Goal: Communication & Community: Answer question/provide support

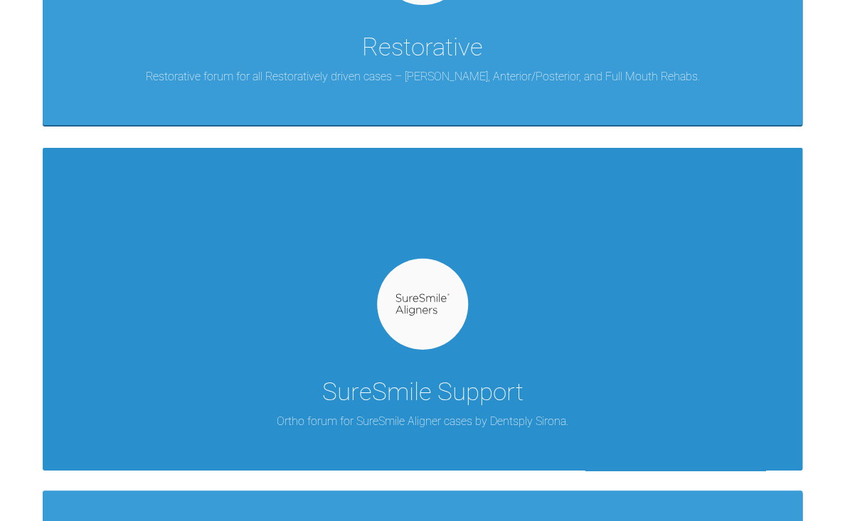
click at [406, 298] on img at bounding box center [422, 305] width 55 height 22
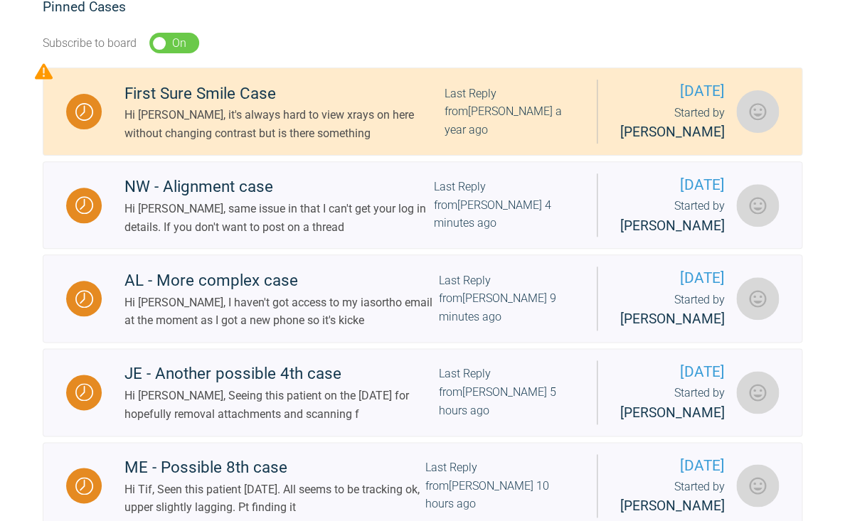
scroll to position [303, 0]
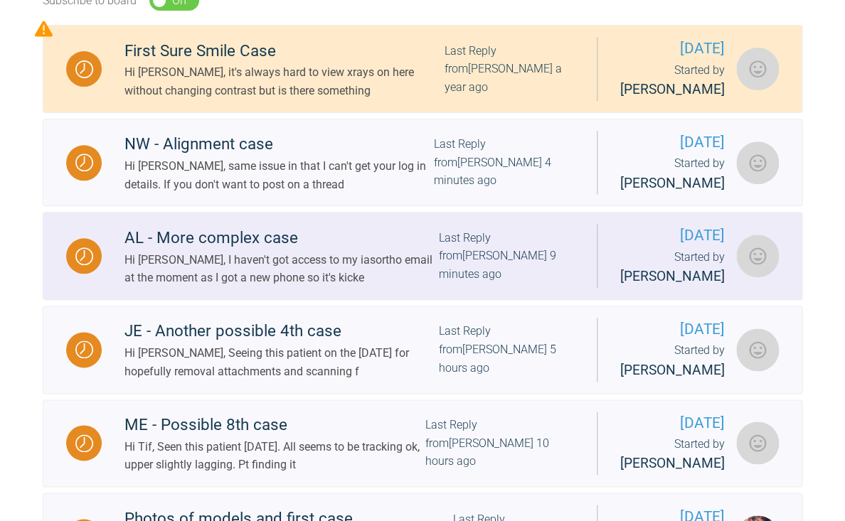
click at [376, 287] on div "Hi Catie, I haven't got access to my iasortho email at the moment as I got a ne…" at bounding box center [281, 269] width 314 height 36
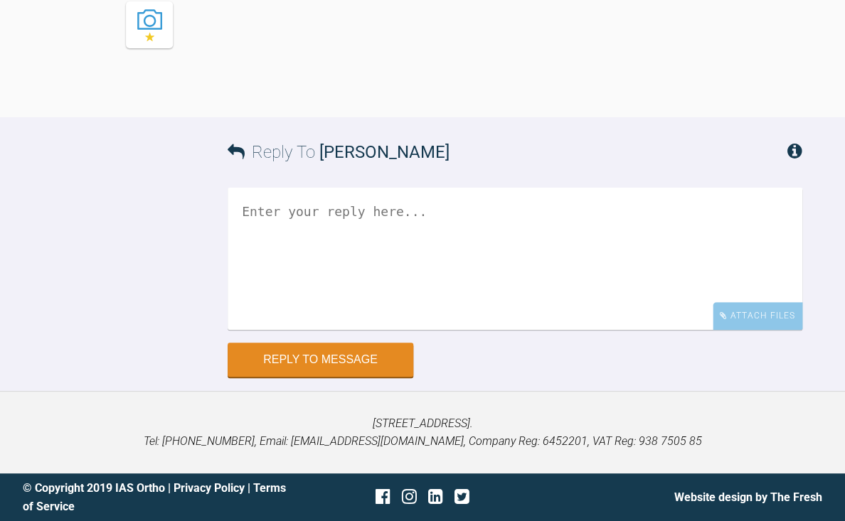
scroll to position [4027, 0]
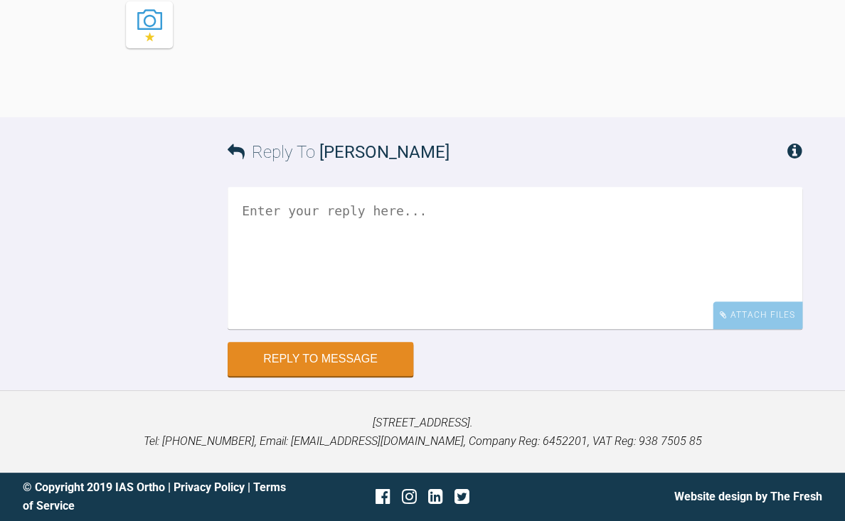
click at [376, 329] on textarea at bounding box center [515, 258] width 575 height 142
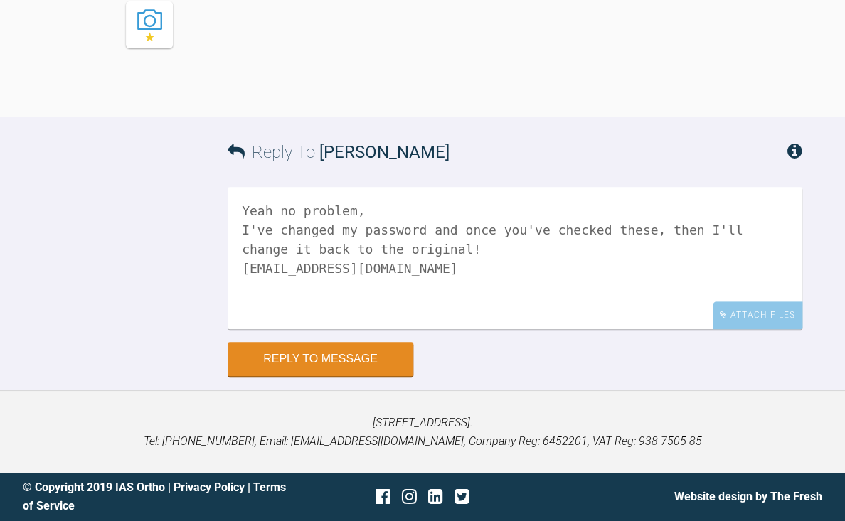
type textarea "Yeah no problem, I've changed my password and once you've checked these, then I…"
click at [383, 329] on textarea "Yeah no problem, I've changed my password and once you've checked these, then I…" at bounding box center [515, 258] width 575 height 142
click at [369, 329] on textarea "Yeah no problem, I've changed my password and once you've checked these, then I…" at bounding box center [515, 258] width 575 height 142
click at [500, 329] on textarea "Yeah no problem, I've changed my password and once you've checked these, then I…" at bounding box center [515, 258] width 575 height 142
click at [245, 329] on textarea "Yeah no problem, I've changed my password and once you've checked these, then I…" at bounding box center [515, 258] width 575 height 142
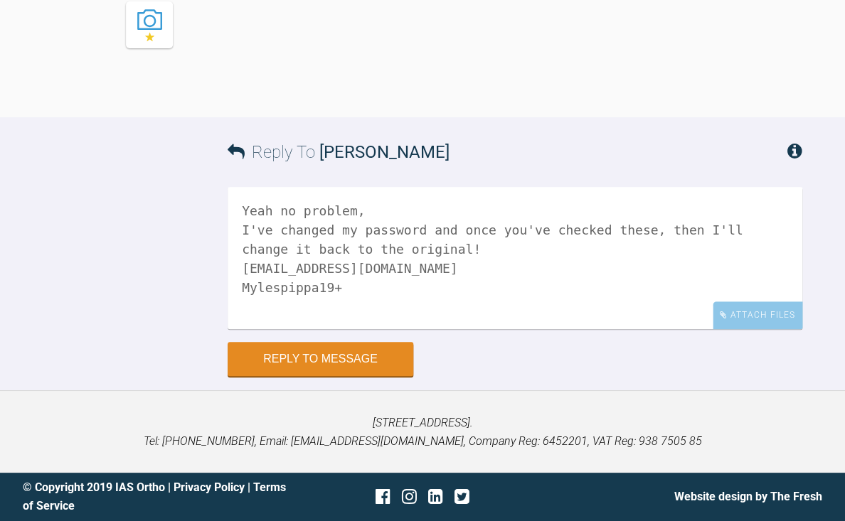
click at [376, 329] on textarea "Yeah no problem, I've changed my password and once you've checked these, then I…" at bounding box center [515, 258] width 575 height 142
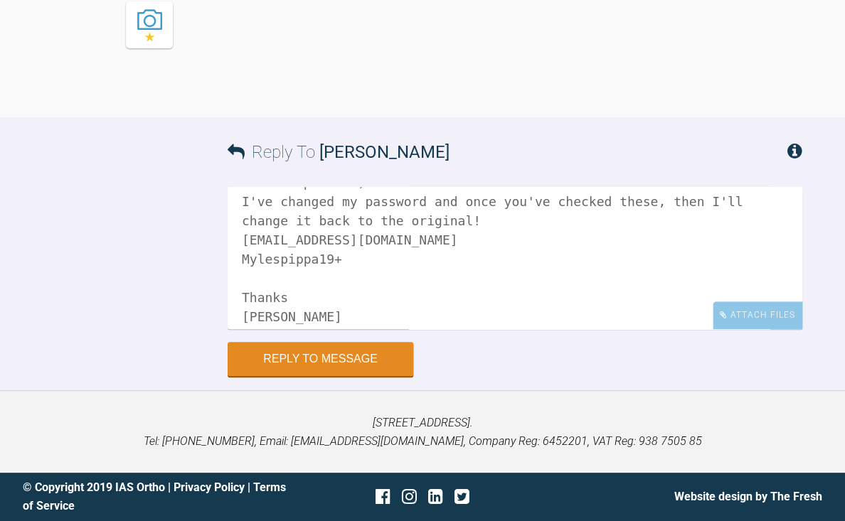
scroll to position [4133, 0]
type textarea "Yeah no problem, I've changed my password and once you've checked these, then I…"
click at [322, 368] on button "Reply to Message" at bounding box center [321, 361] width 186 height 34
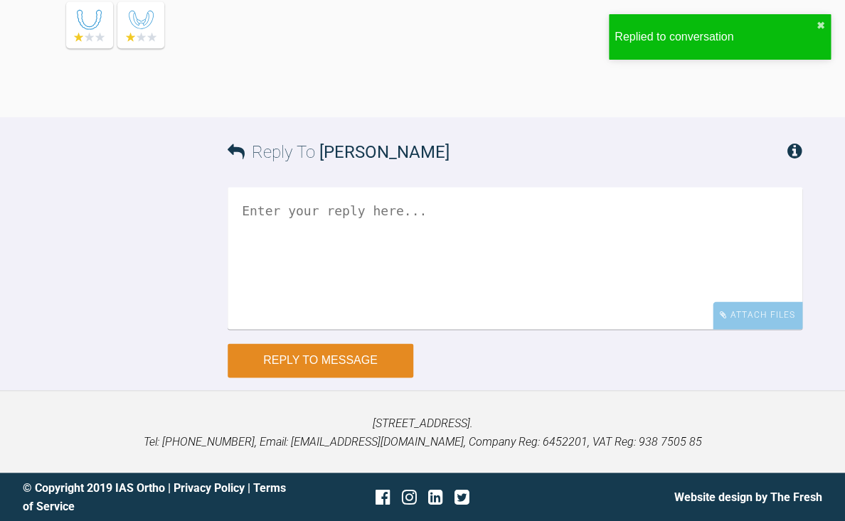
scroll to position [4234, 0]
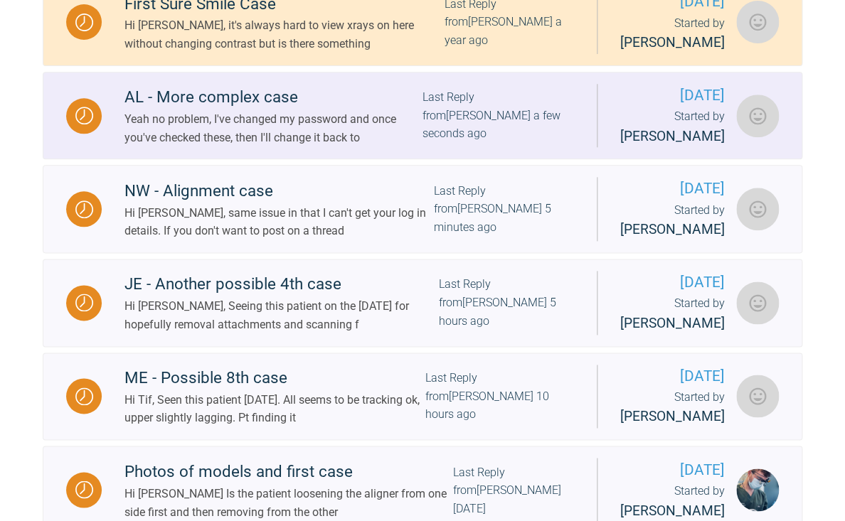
scroll to position [394, 0]
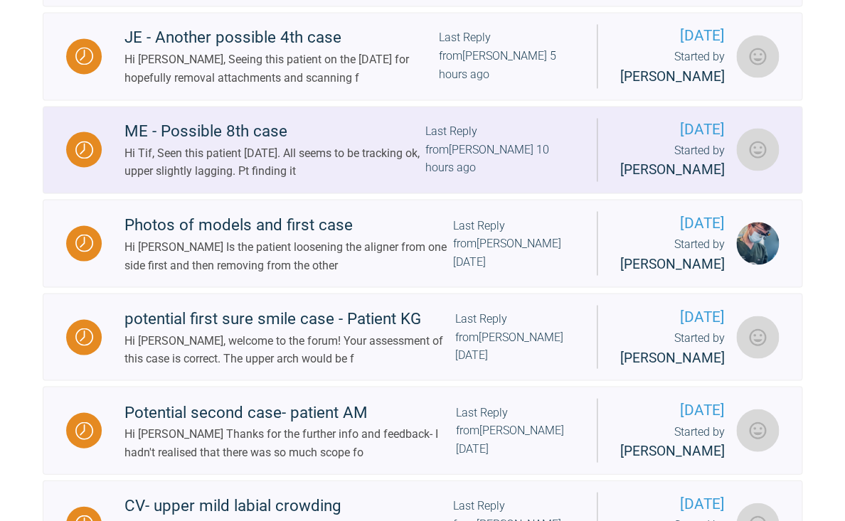
click at [255, 181] on div "Hi Tif, Seen this patient today. All seems to be tracking ok, upper slightly la…" at bounding box center [274, 162] width 301 height 36
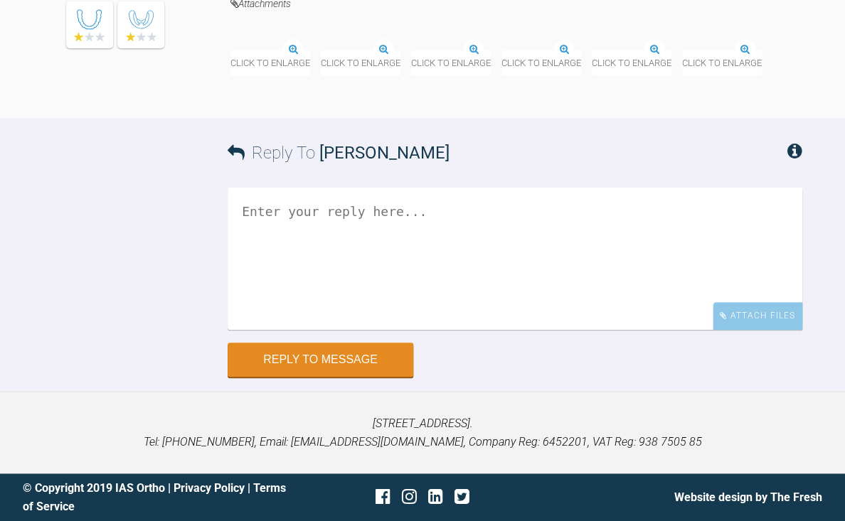
scroll to position [9517, 0]
click at [592, 51] on img at bounding box center [592, 51] width 0 height 0
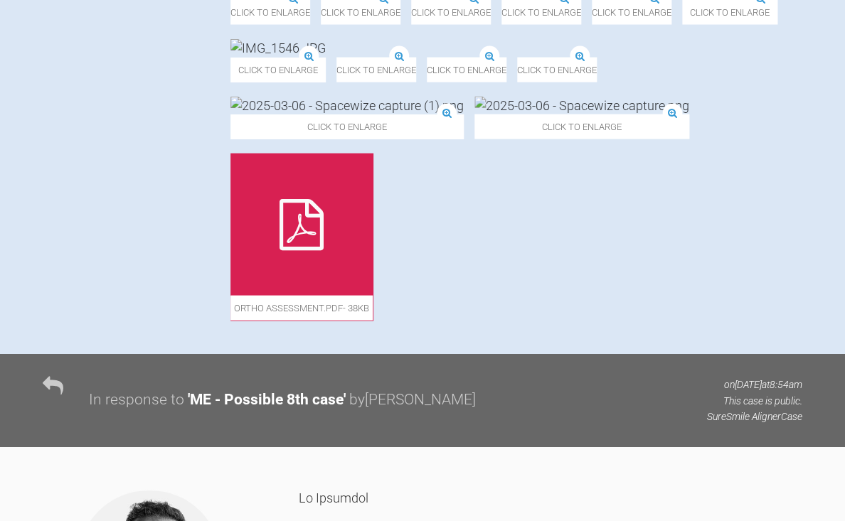
scroll to position [908, 0]
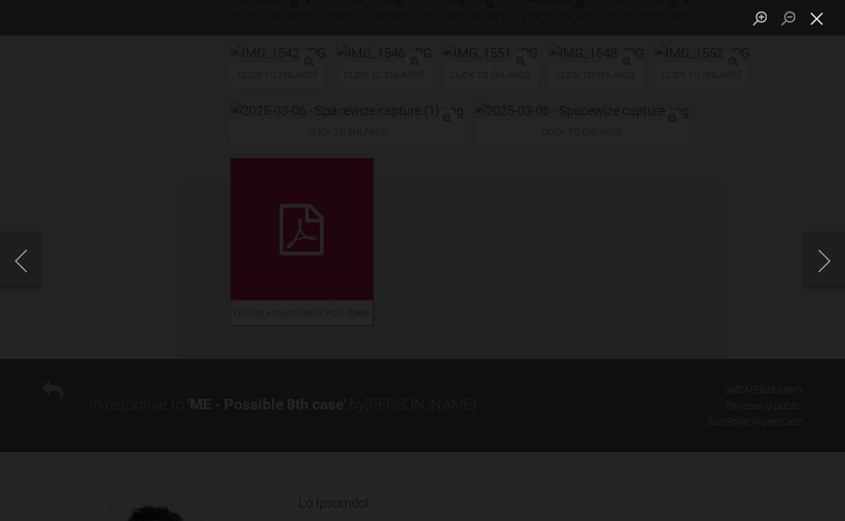
click at [820, 21] on button "Close lightbox" at bounding box center [816, 18] width 28 height 25
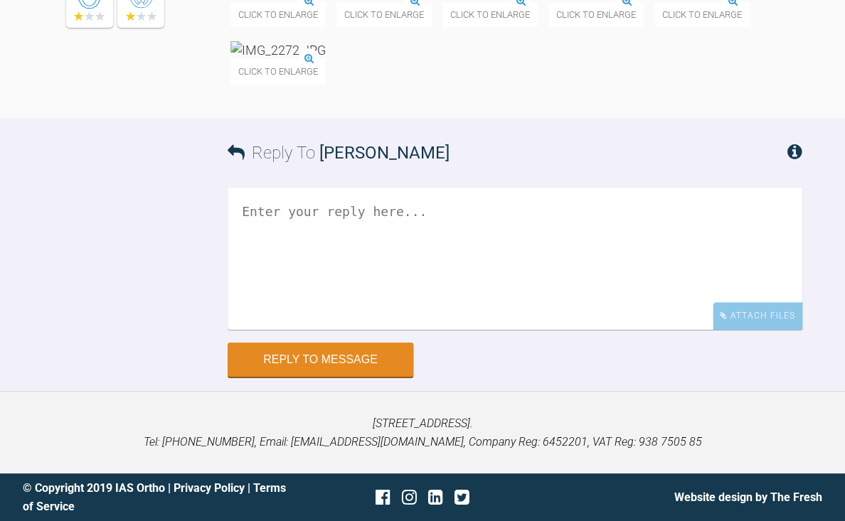
scroll to position [9559, 0]
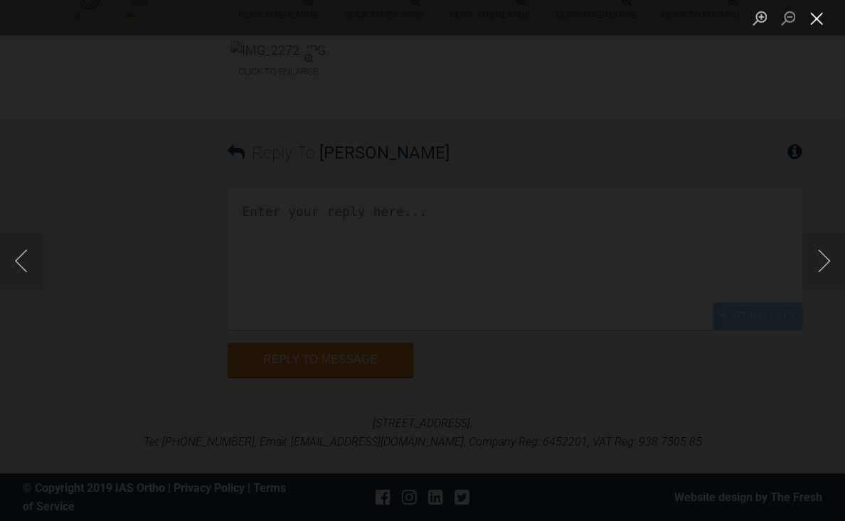
click at [817, 23] on button "Close lightbox" at bounding box center [816, 18] width 28 height 25
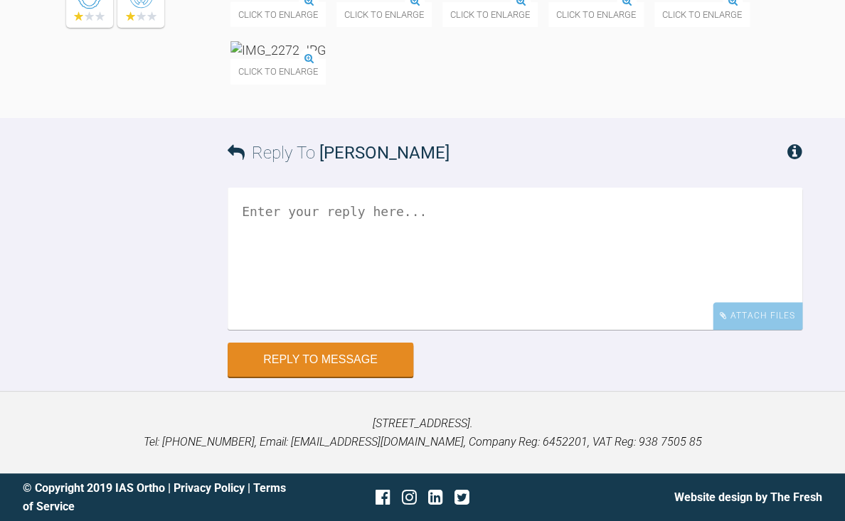
scroll to position [9552, 0]
click at [326, 59] on img at bounding box center [277, 50] width 95 height 18
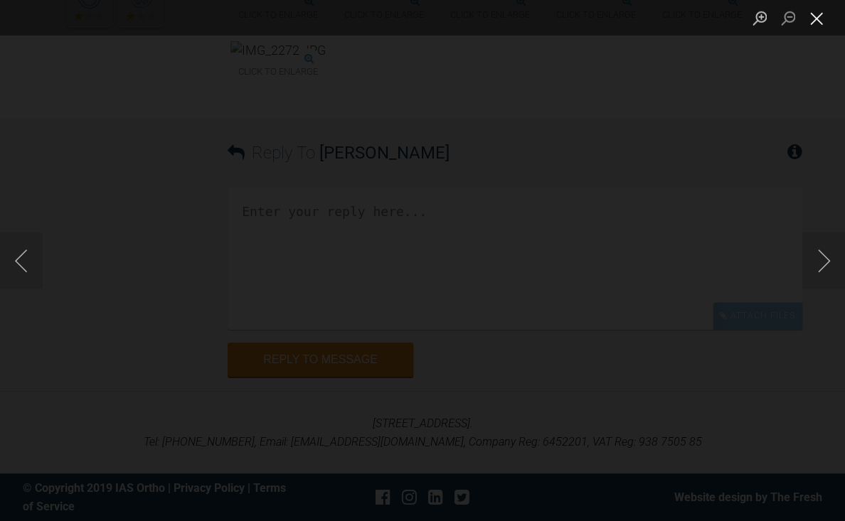
click at [816, 19] on button "Close lightbox" at bounding box center [816, 18] width 28 height 25
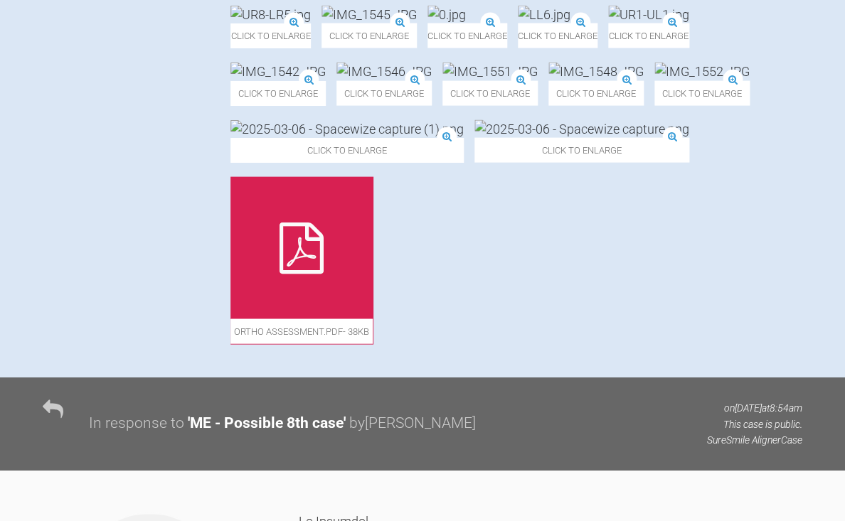
scroll to position [891, 0]
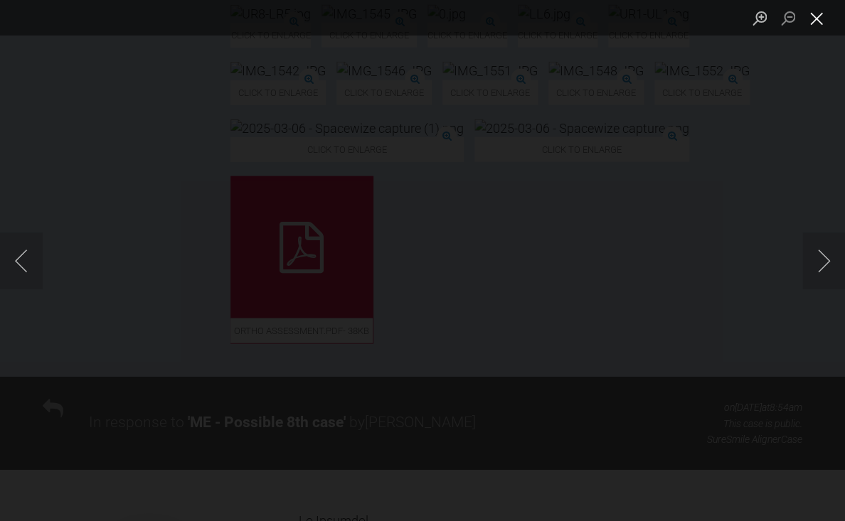
click at [816, 27] on button "Close lightbox" at bounding box center [816, 18] width 28 height 25
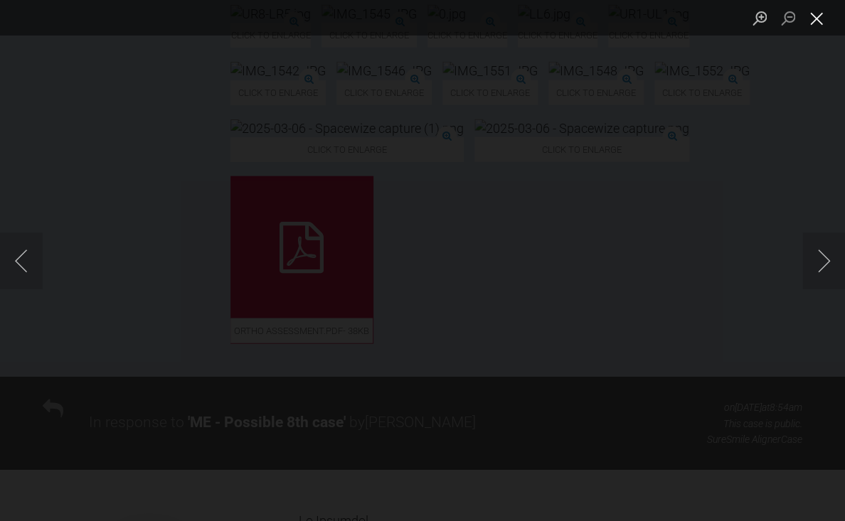
click at [817, 18] on button "Close lightbox" at bounding box center [816, 18] width 28 height 25
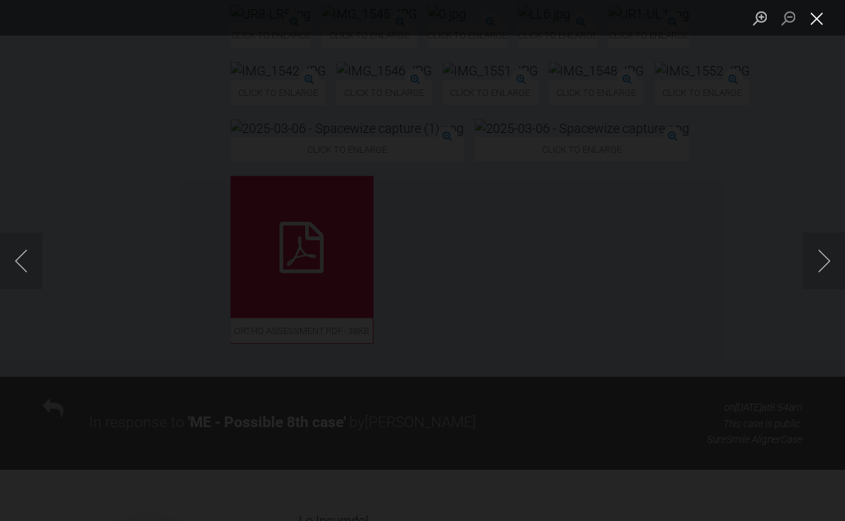
click at [817, 23] on button "Close lightbox" at bounding box center [816, 18] width 28 height 25
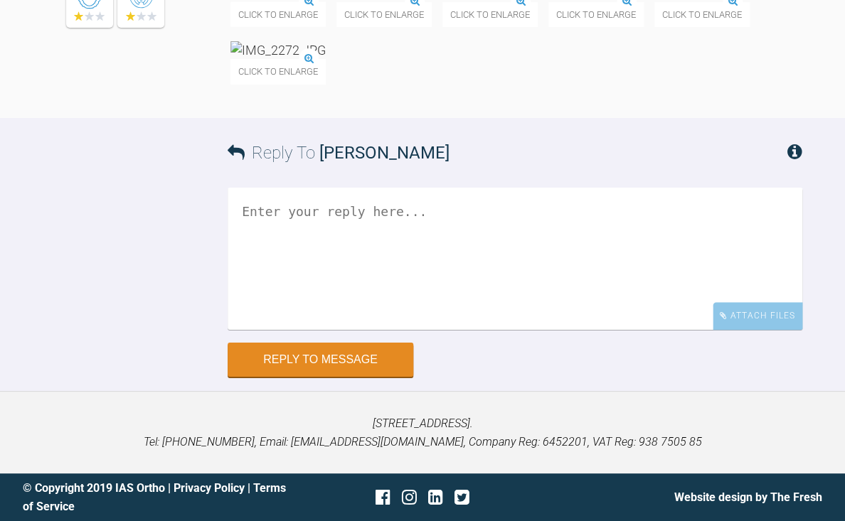
scroll to position [9474, 0]
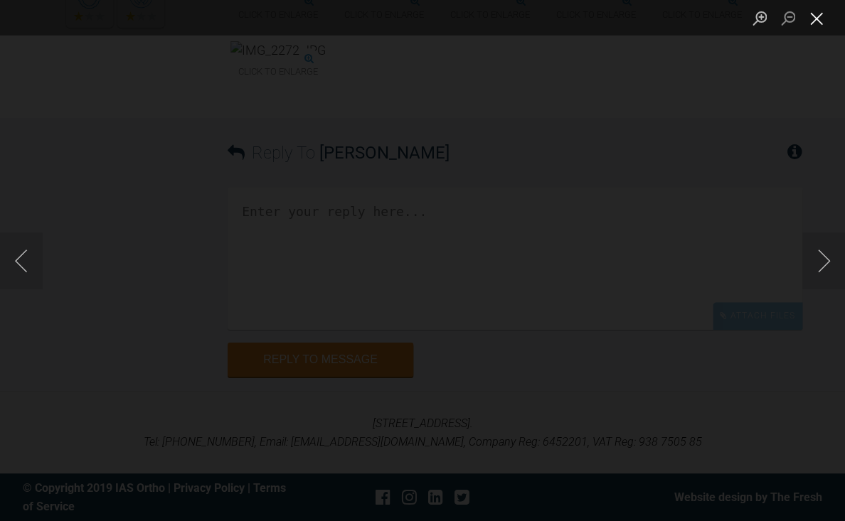
click at [819, 23] on button "Close lightbox" at bounding box center [816, 18] width 28 height 25
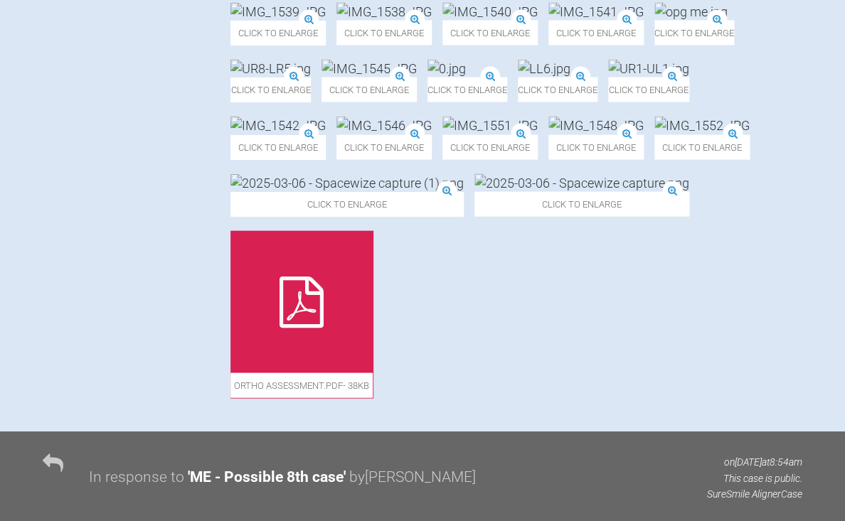
scroll to position [837, 0]
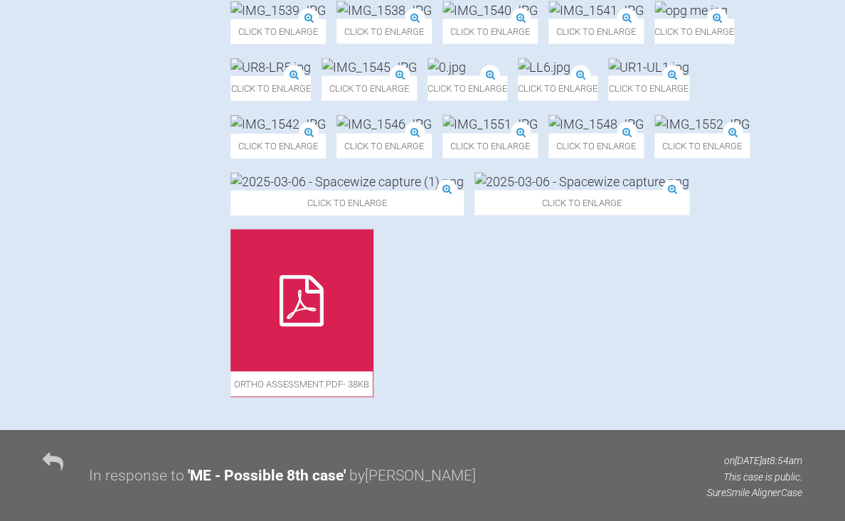
click at [466, 19] on img at bounding box center [489, 10] width 95 height 18
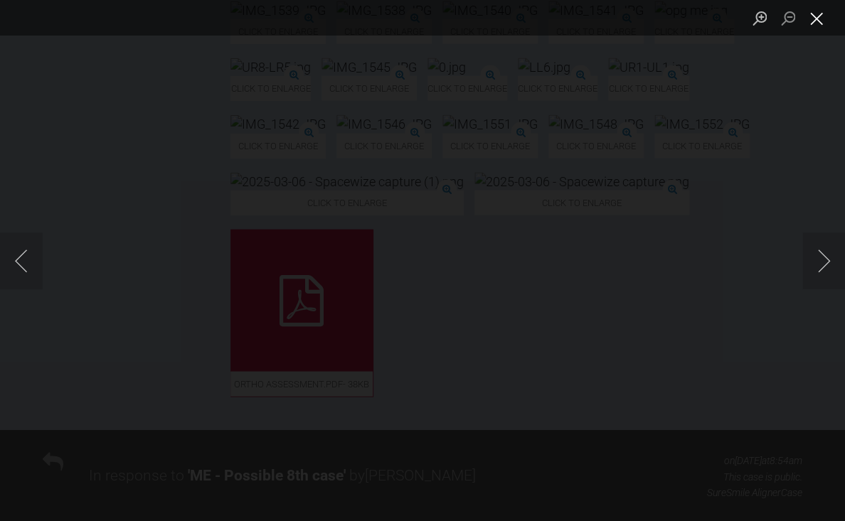
click at [813, 22] on button "Close lightbox" at bounding box center [816, 18] width 28 height 25
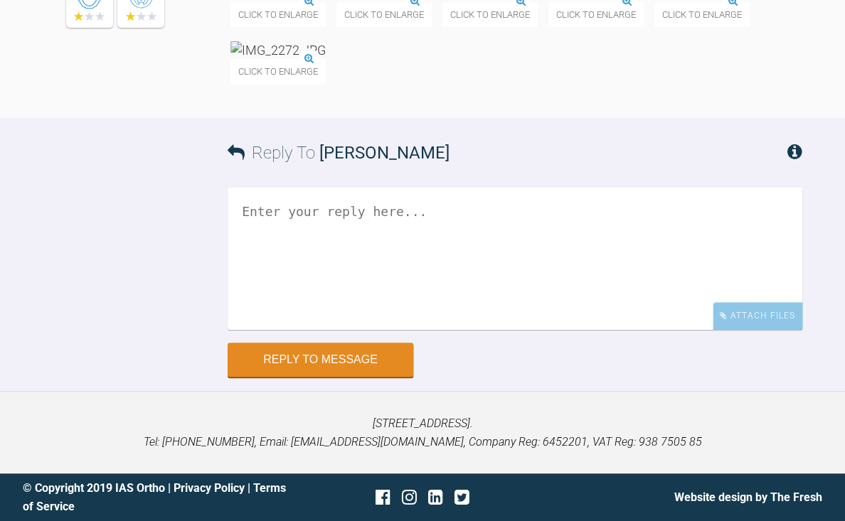
scroll to position [9542, 0]
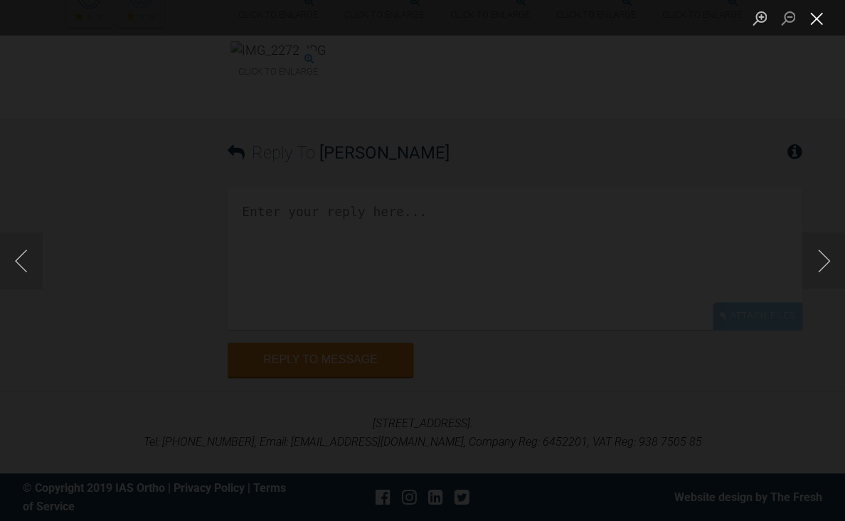
click at [822, 26] on button "Close lightbox" at bounding box center [816, 18] width 28 height 25
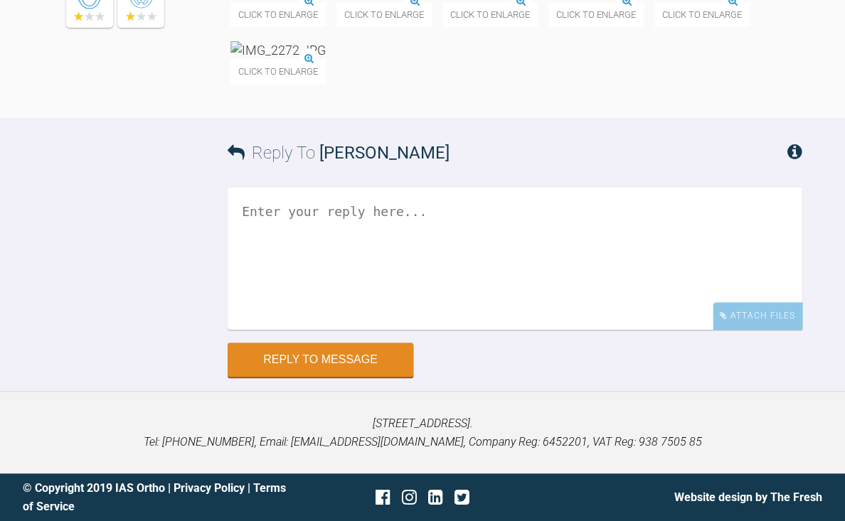
click at [326, 59] on img at bounding box center [277, 50] width 95 height 18
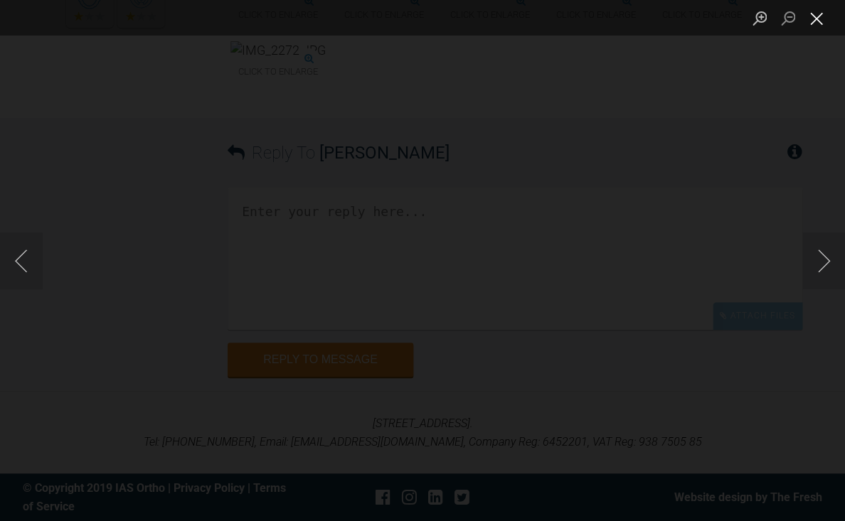
click at [815, 21] on button "Close lightbox" at bounding box center [816, 18] width 28 height 25
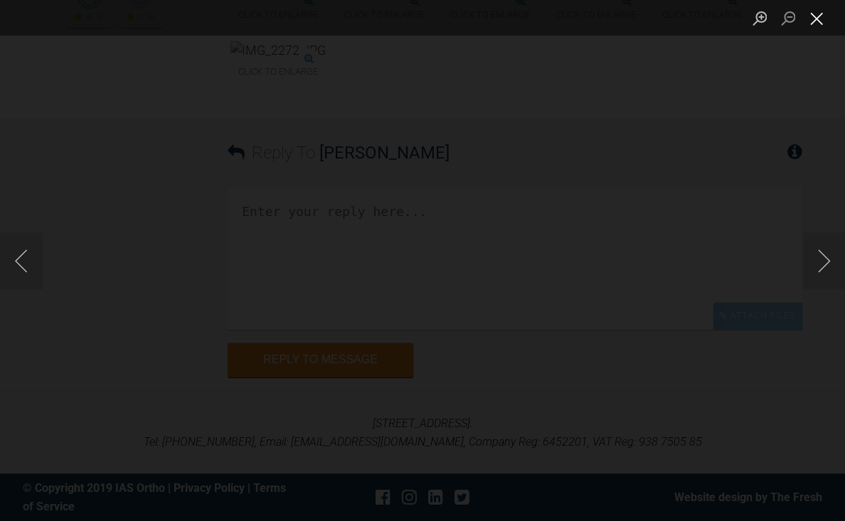
click at [815, 25] on button "Close lightbox" at bounding box center [816, 18] width 28 height 25
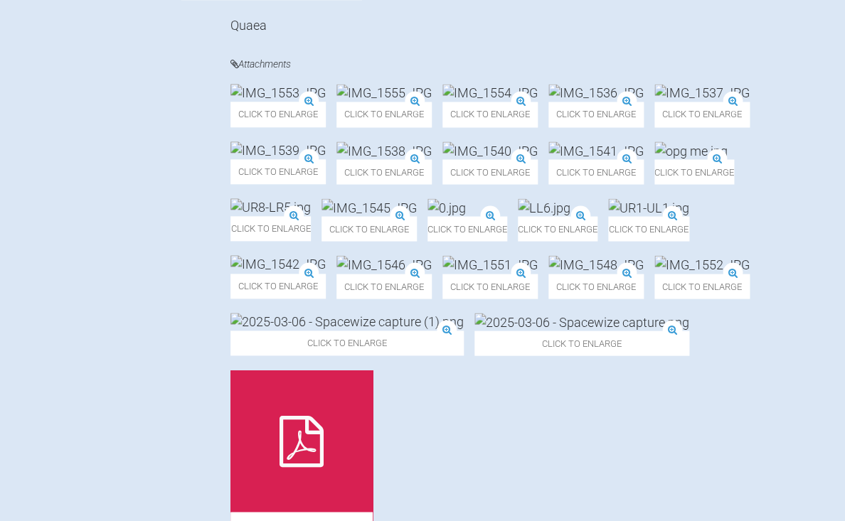
scroll to position [711, 0]
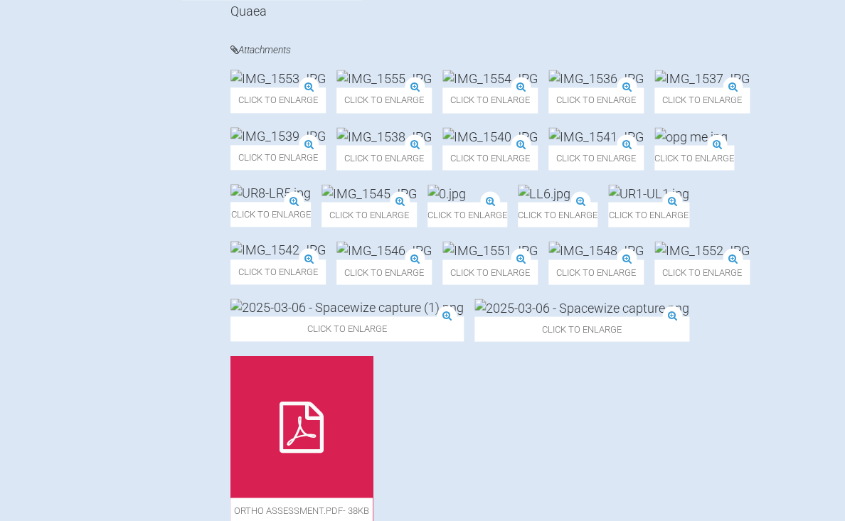
click at [467, 145] on img at bounding box center [489, 136] width 95 height 18
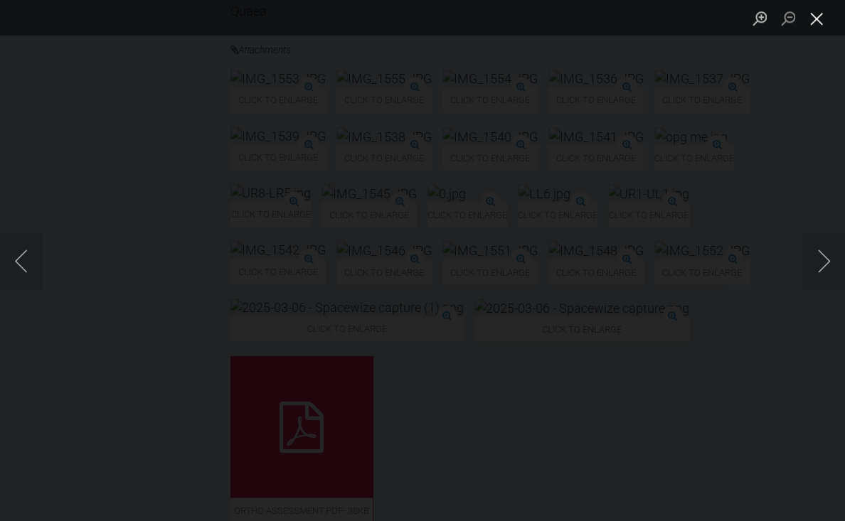
click at [819, 22] on button "Close lightbox" at bounding box center [816, 18] width 28 height 25
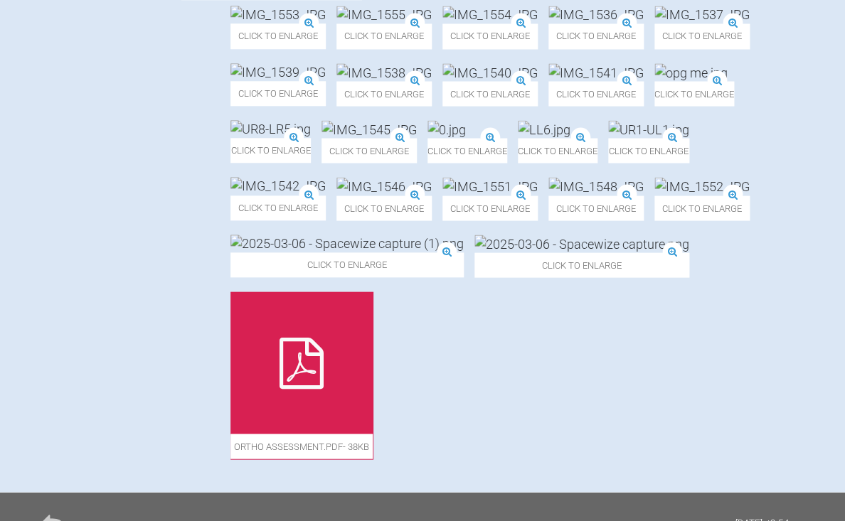
scroll to position [777, 0]
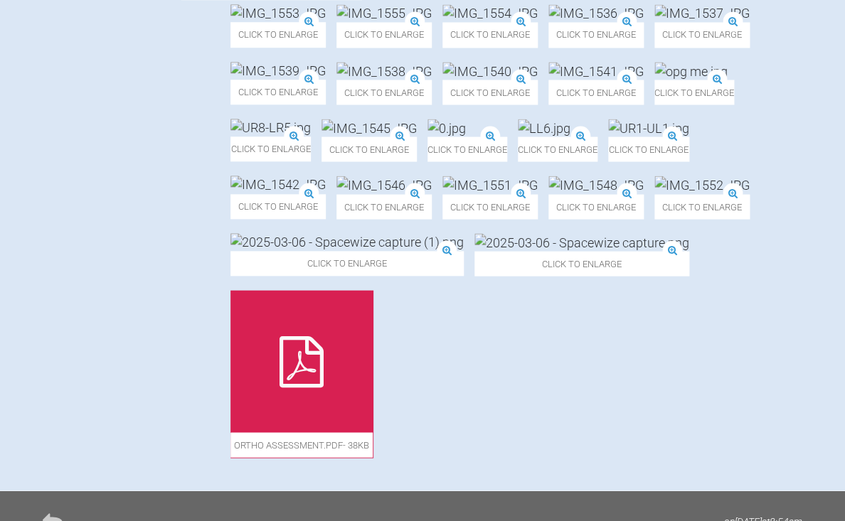
click at [617, 80] on img at bounding box center [595, 71] width 95 height 18
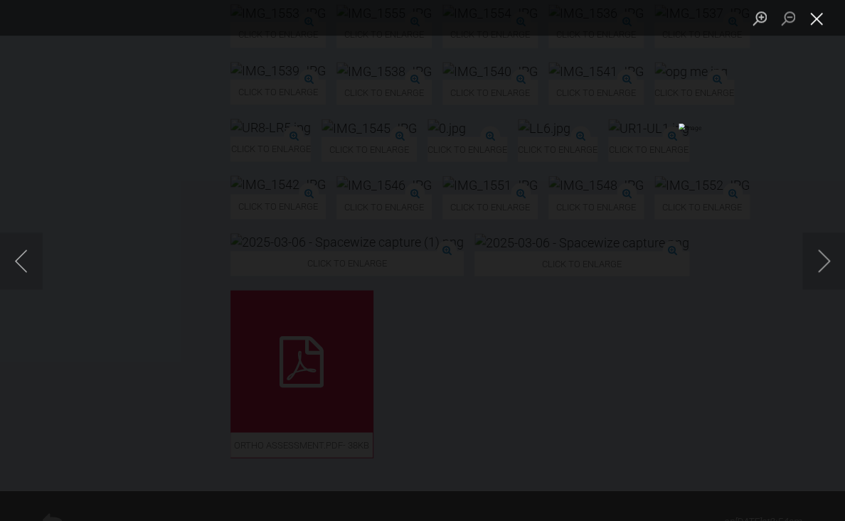
click at [818, 22] on button "Close lightbox" at bounding box center [816, 18] width 28 height 25
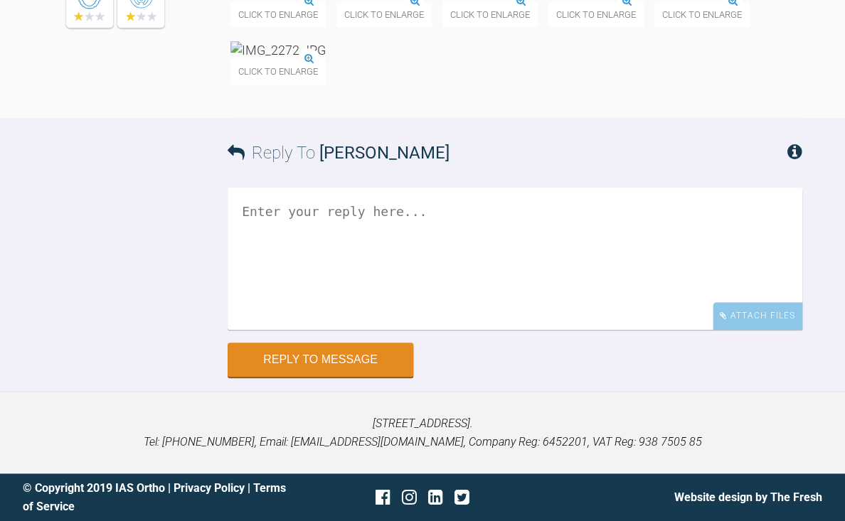
scroll to position [9532, 0]
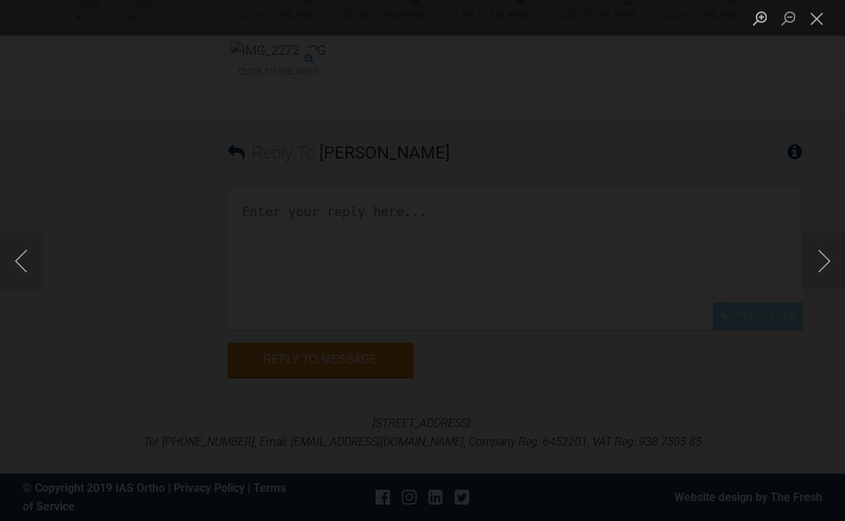
click at [819, 33] on li "Lightbox" at bounding box center [816, 18] width 28 height 36
click at [820, 26] on button "Close lightbox" at bounding box center [816, 18] width 28 height 25
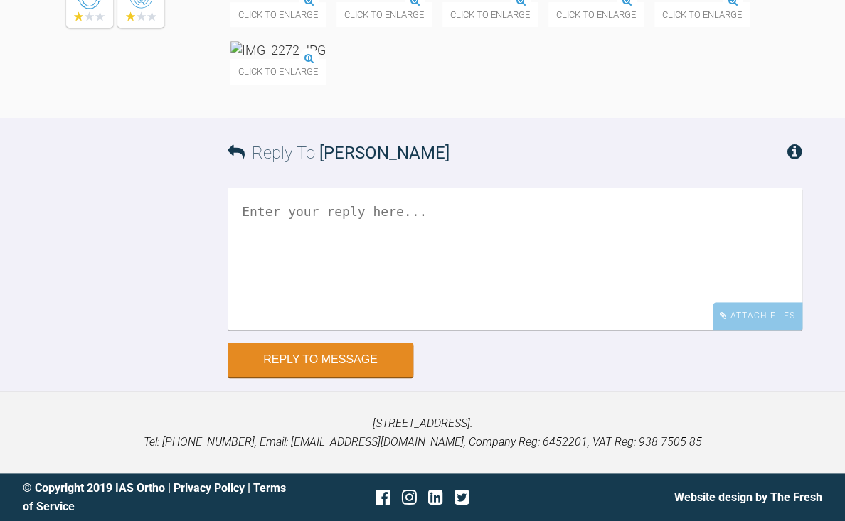
scroll to position [9637, 0]
click at [402, 330] on textarea at bounding box center [515, 259] width 575 height 142
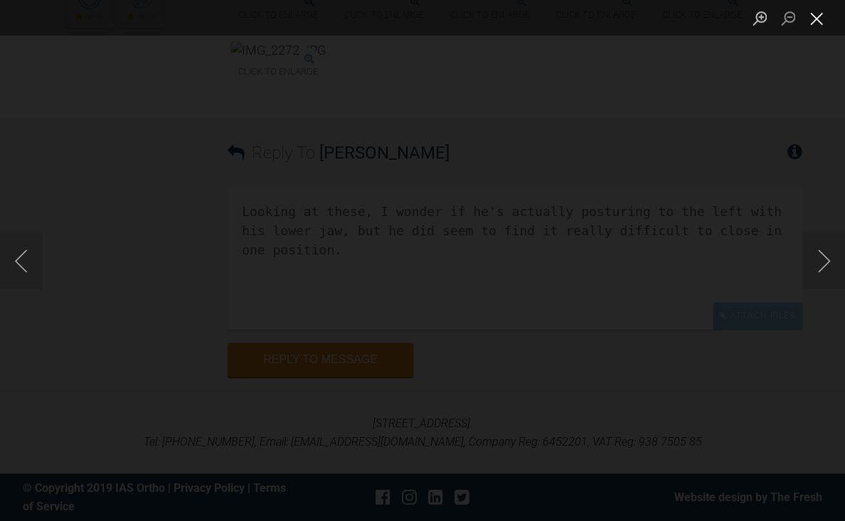
click at [814, 23] on button "Close lightbox" at bounding box center [816, 18] width 28 height 25
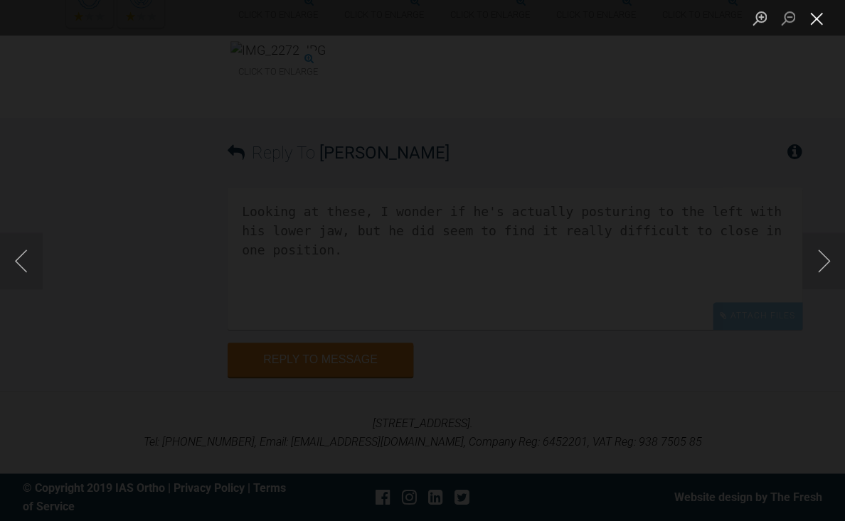
click at [819, 19] on button "Close lightbox" at bounding box center [816, 18] width 28 height 25
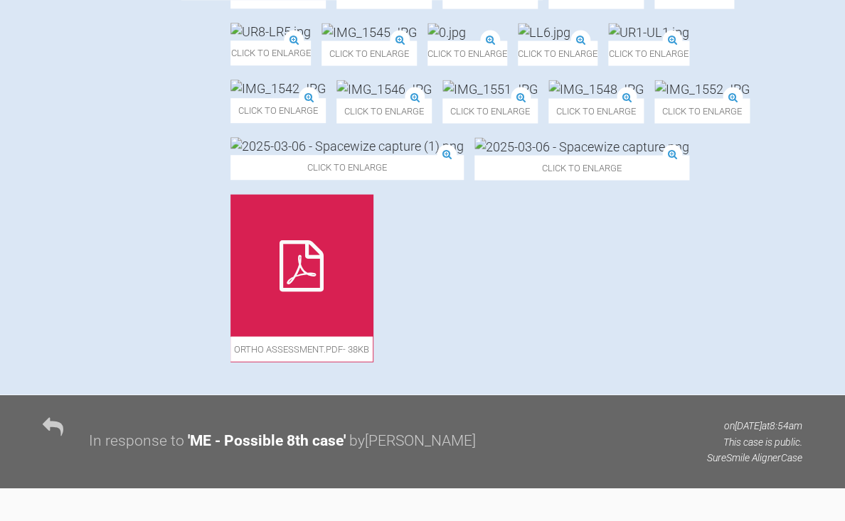
scroll to position [872, 0]
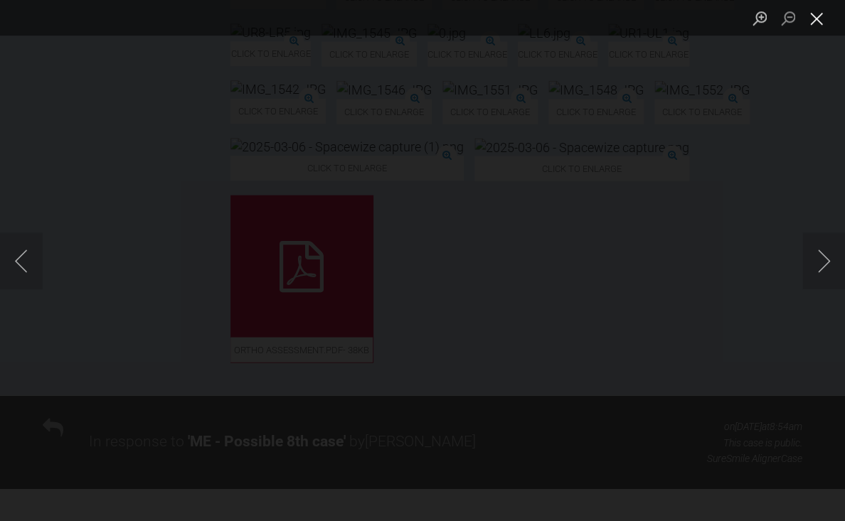
click at [819, 23] on button "Close lightbox" at bounding box center [816, 18] width 28 height 25
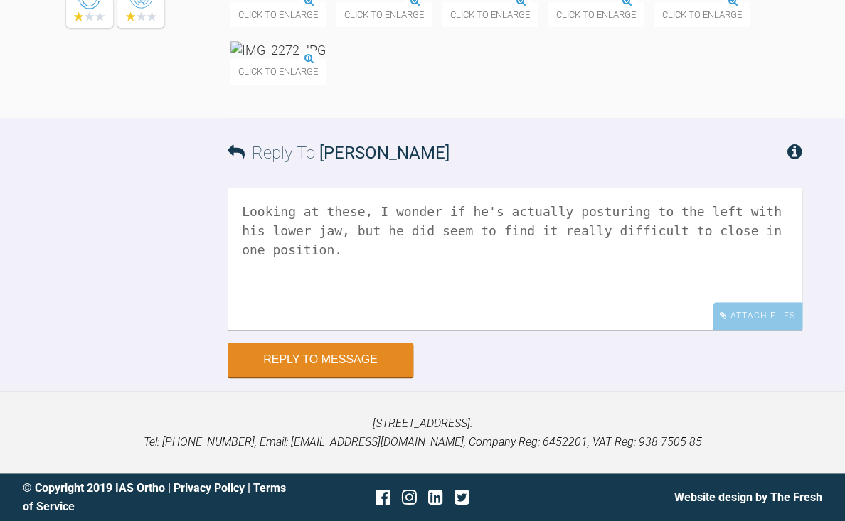
scroll to position [9800, 0]
click at [489, 302] on textarea "Looking at these, I wonder if he's actually posturing to the left with his lowe…" at bounding box center [515, 259] width 575 height 142
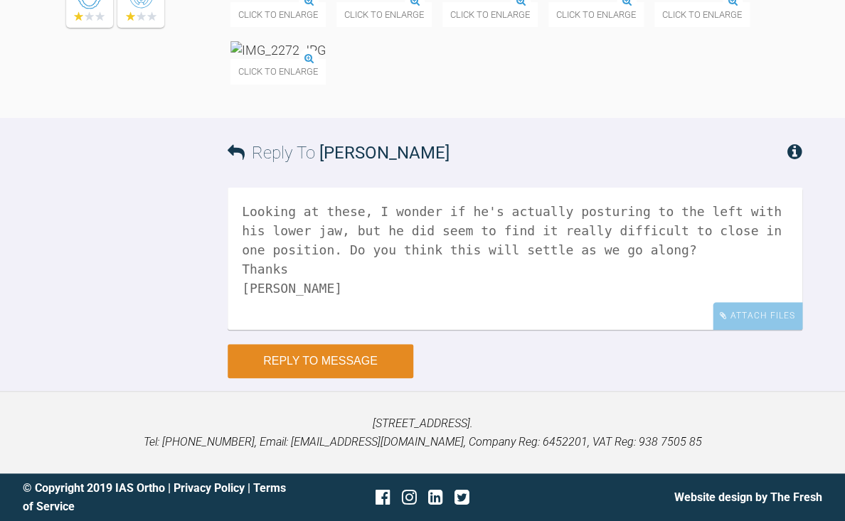
type textarea "Looking at these, I wonder if he's actually posturing to the left with his lowe…"
click at [317, 368] on button "Reply to Message" at bounding box center [321, 361] width 186 height 34
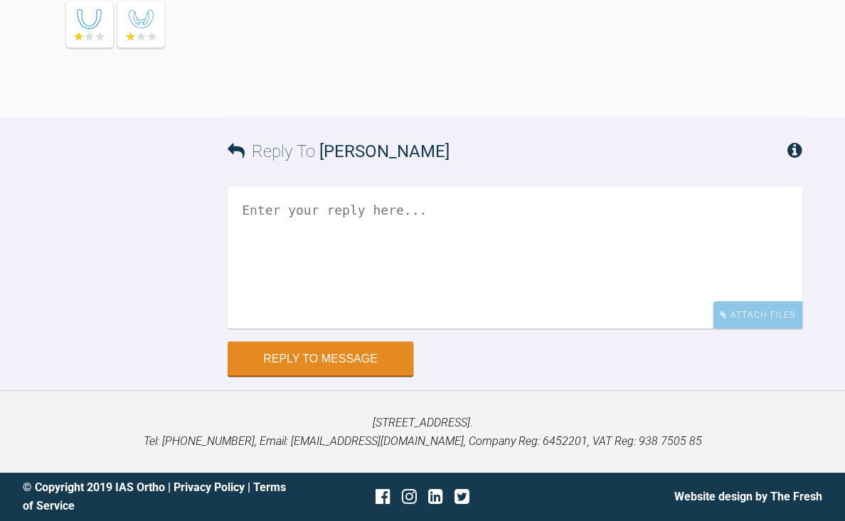
scroll to position [9453, 0]
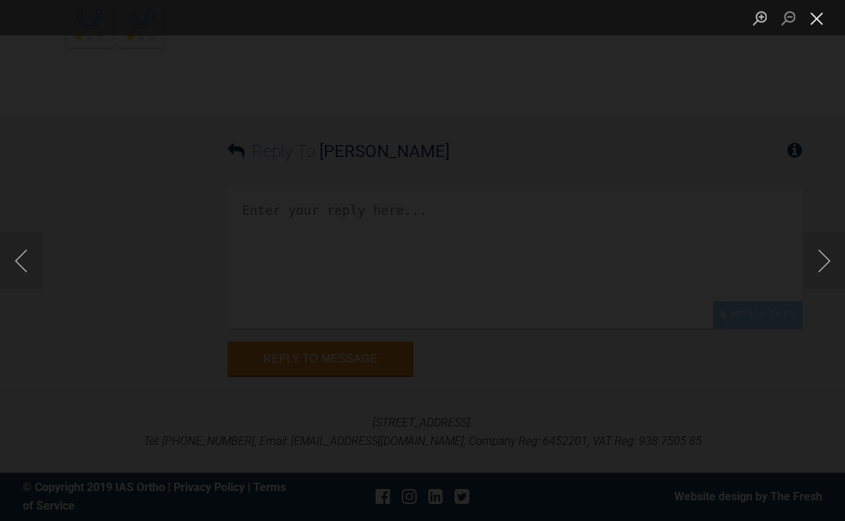
click at [815, 24] on button "Close lightbox" at bounding box center [816, 18] width 28 height 25
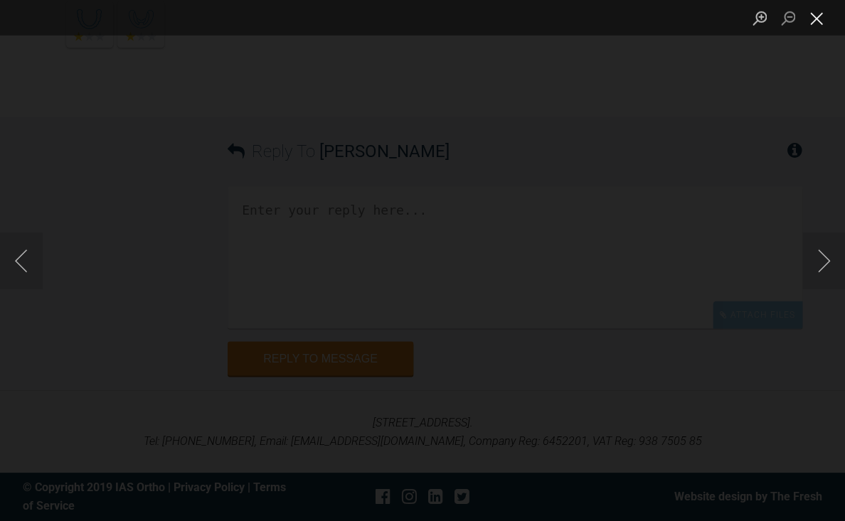
click at [821, 18] on button "Close lightbox" at bounding box center [816, 18] width 28 height 25
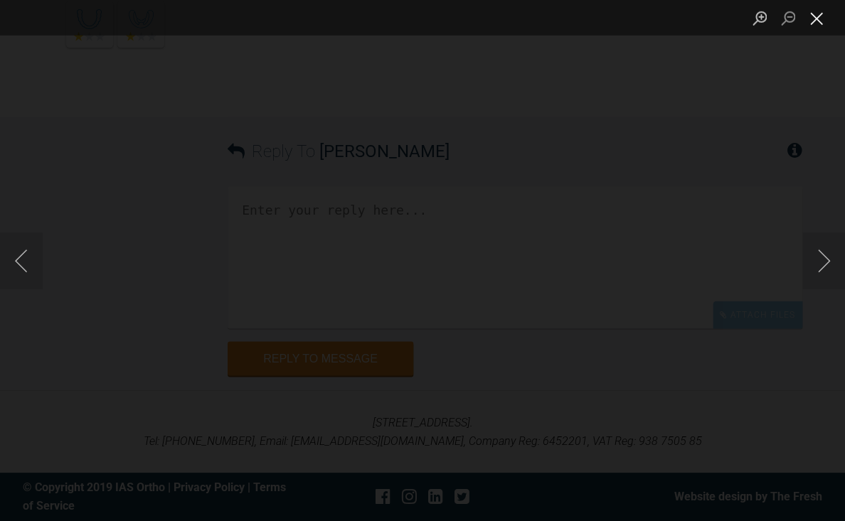
click at [818, 26] on button "Close lightbox" at bounding box center [816, 18] width 28 height 25
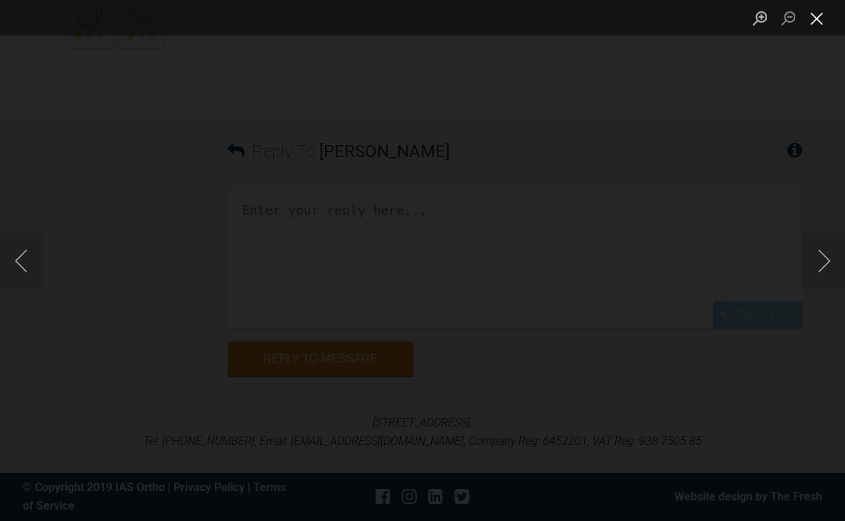
click at [816, 28] on button "Close lightbox" at bounding box center [816, 18] width 28 height 25
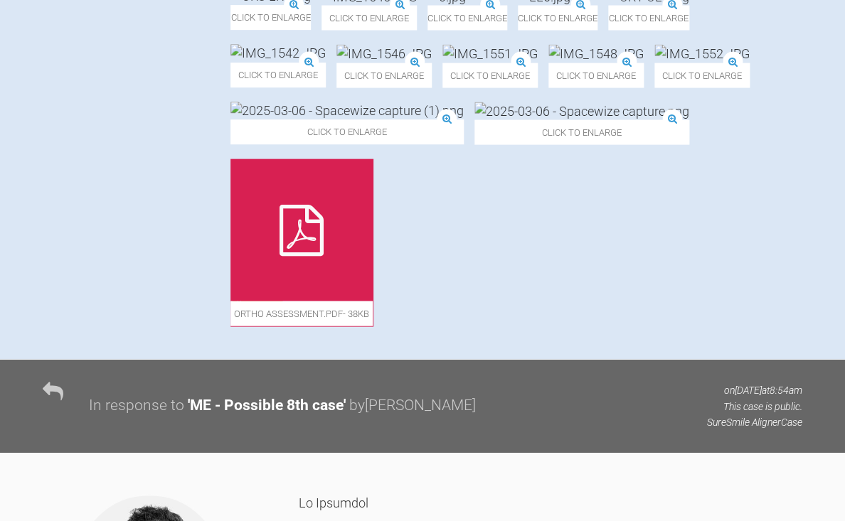
scroll to position [852, 0]
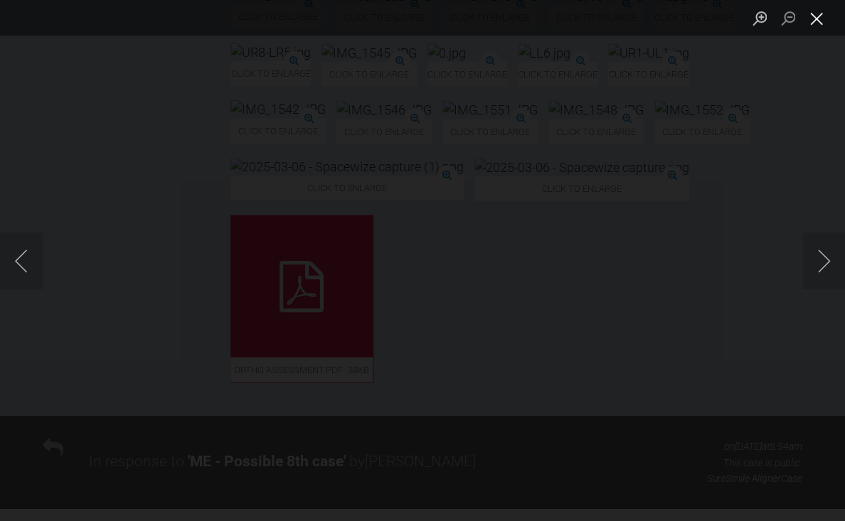
click at [811, 22] on button "Close lightbox" at bounding box center [816, 18] width 28 height 25
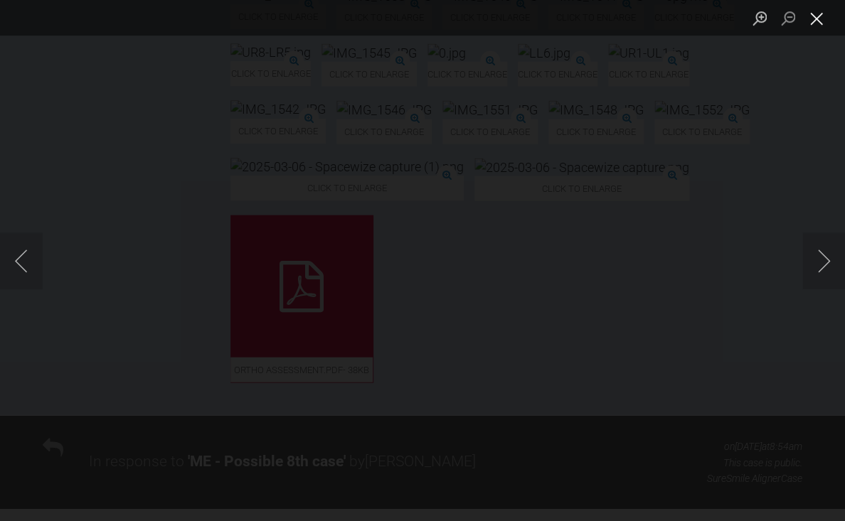
click at [817, 26] on button "Close lightbox" at bounding box center [816, 18] width 28 height 25
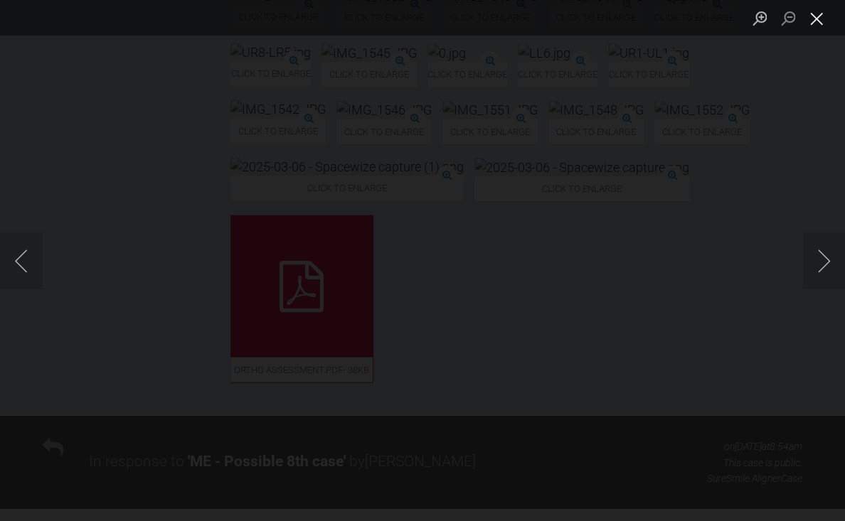
click at [813, 23] on button "Close lightbox" at bounding box center [816, 18] width 28 height 25
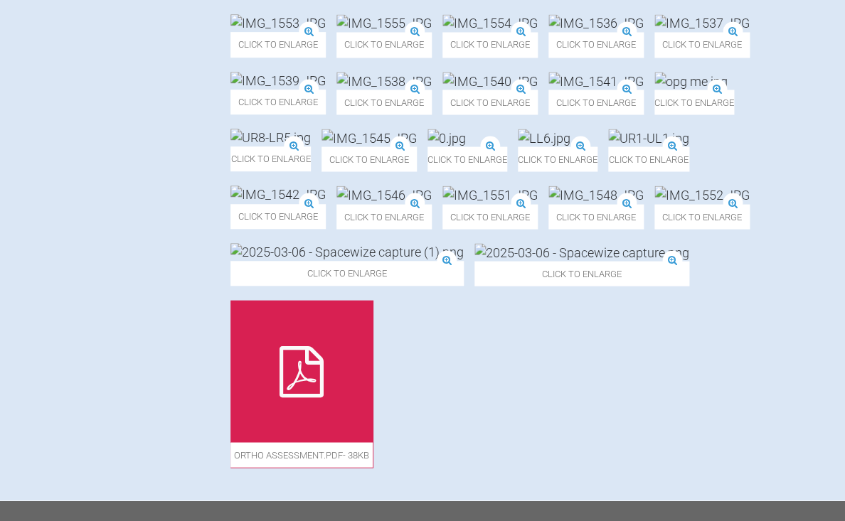
scroll to position [756, 0]
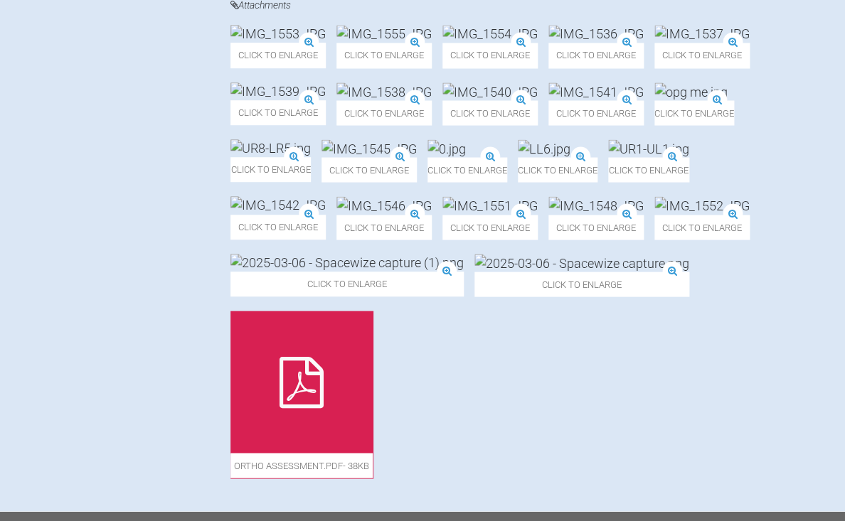
click at [432, 43] on img at bounding box center [383, 34] width 95 height 18
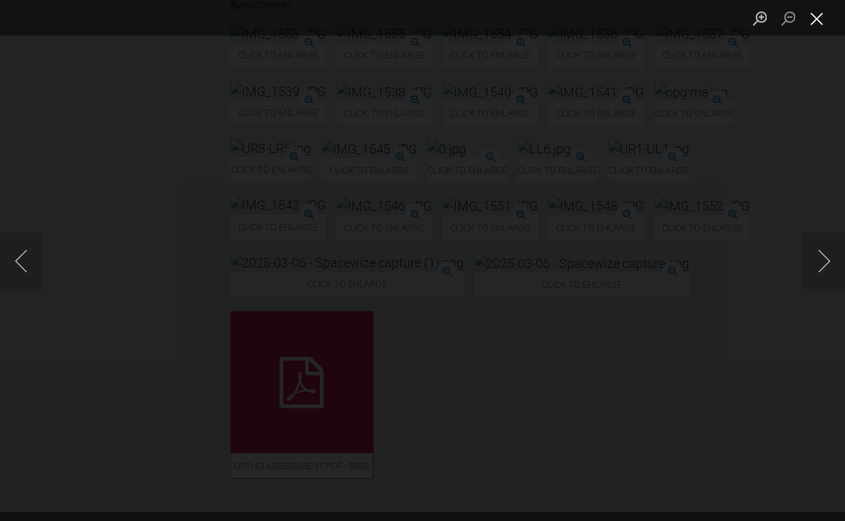
click at [820, 21] on button "Close lightbox" at bounding box center [816, 18] width 28 height 25
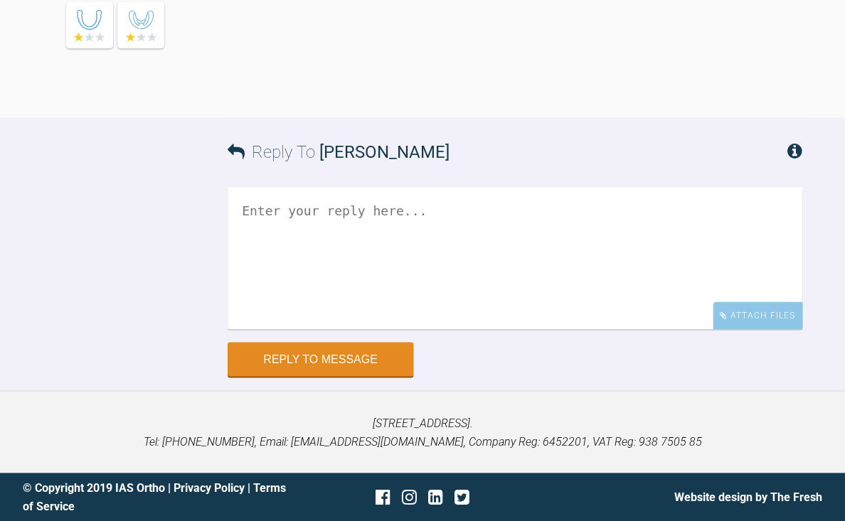
scroll to position [9550, 0]
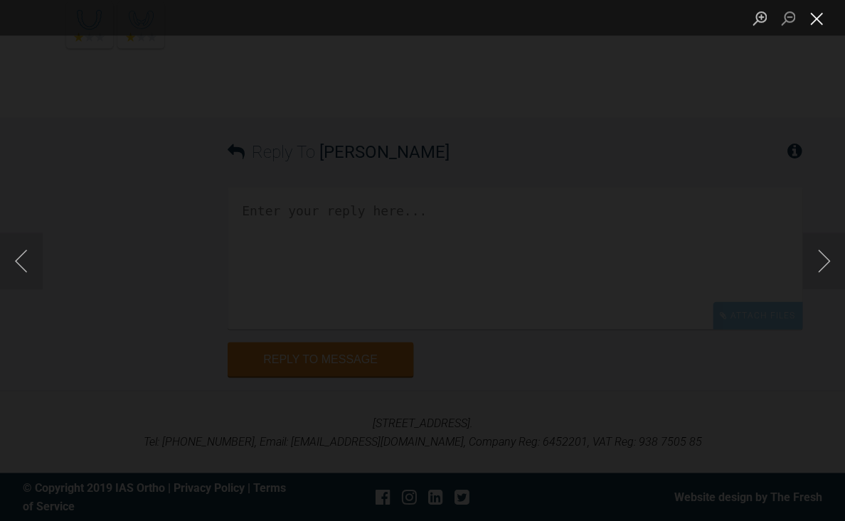
click at [812, 23] on button "Close lightbox" at bounding box center [816, 18] width 28 height 25
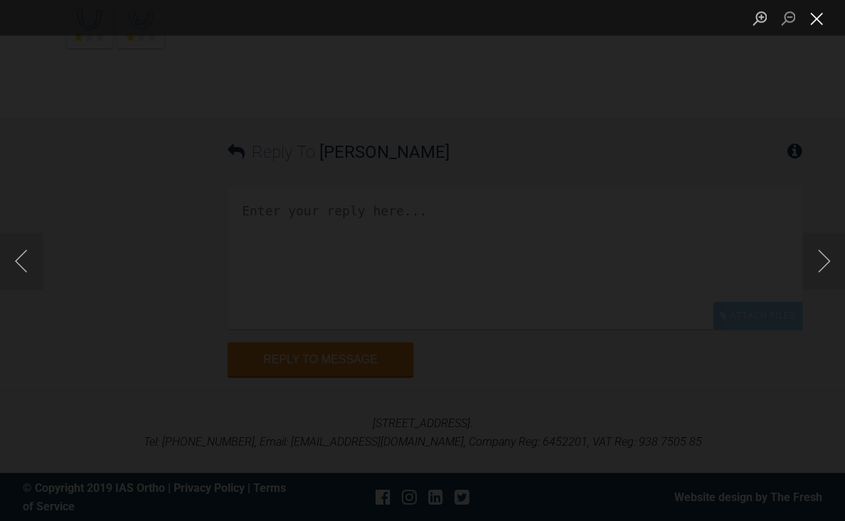
click at [820, 22] on button "Close lightbox" at bounding box center [816, 18] width 28 height 25
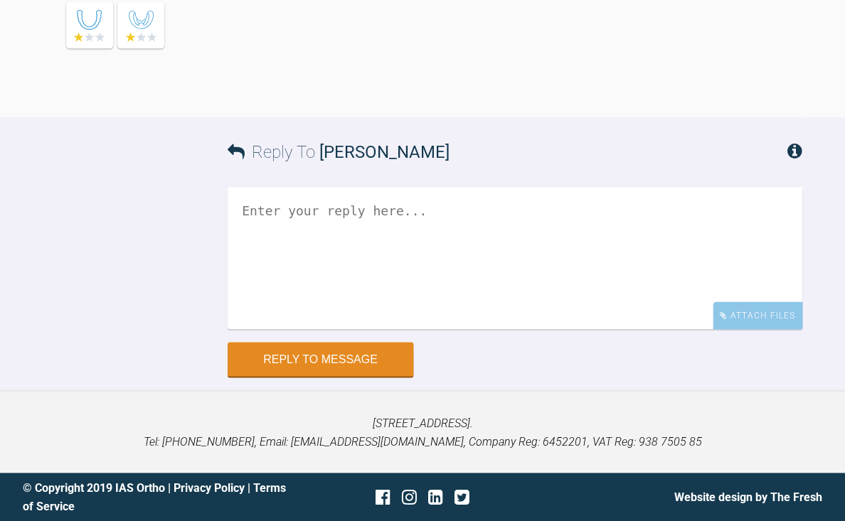
scroll to position [9542, 0]
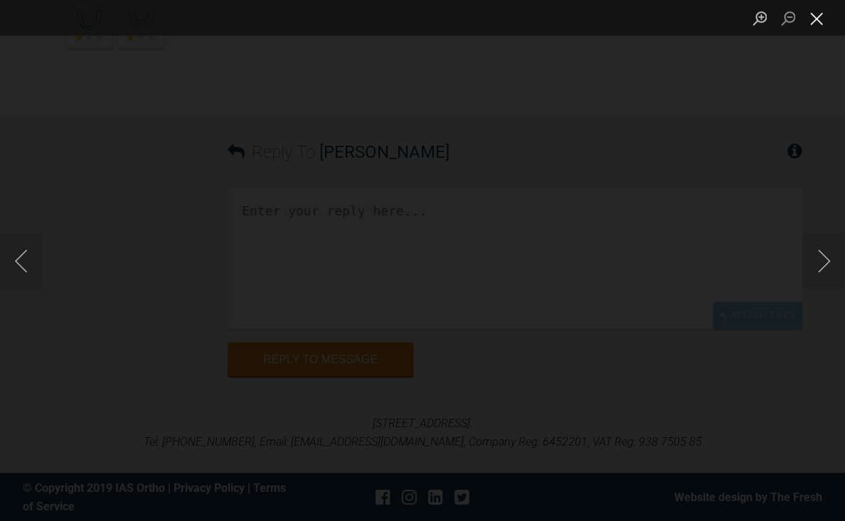
click at [814, 23] on button "Close lightbox" at bounding box center [816, 18] width 28 height 25
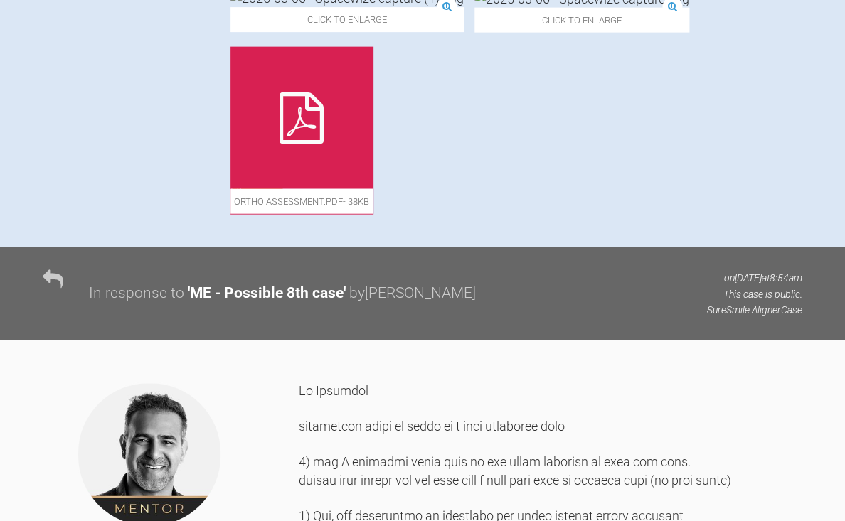
scroll to position [1083, 0]
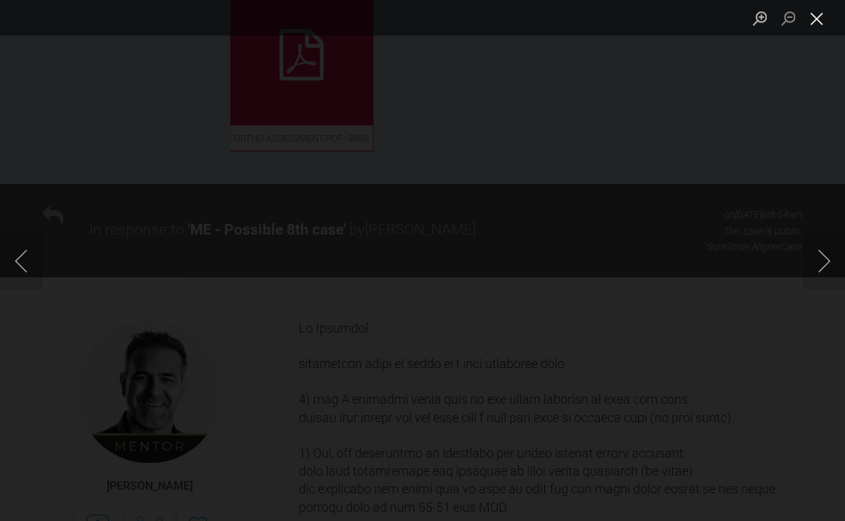
click at [812, 22] on button "Close lightbox" at bounding box center [816, 18] width 28 height 25
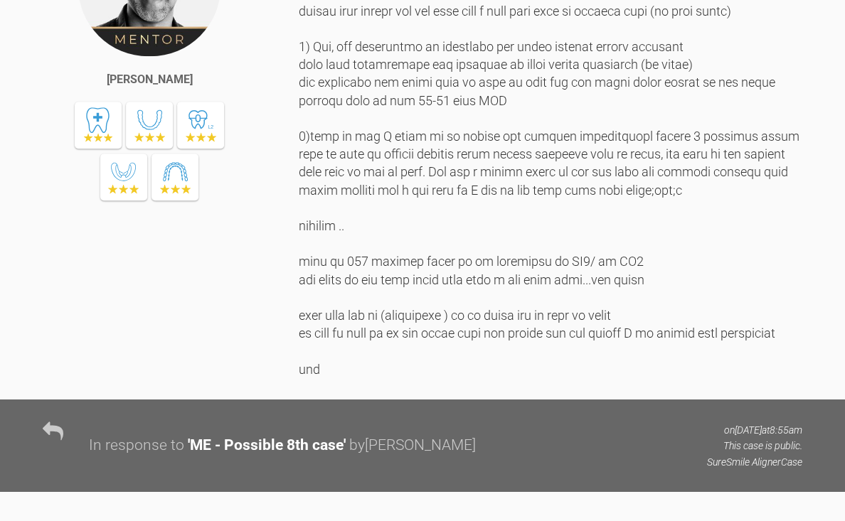
scroll to position [1499, 0]
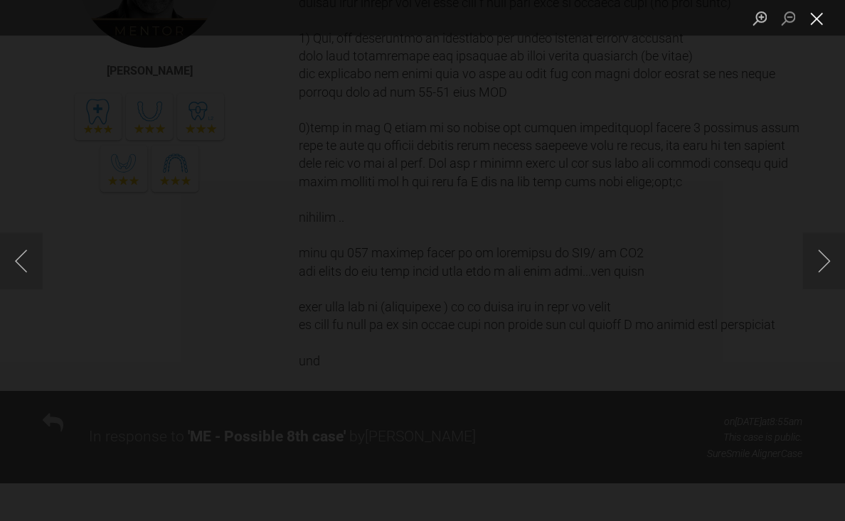
click at [815, 24] on button "Close lightbox" at bounding box center [816, 18] width 28 height 25
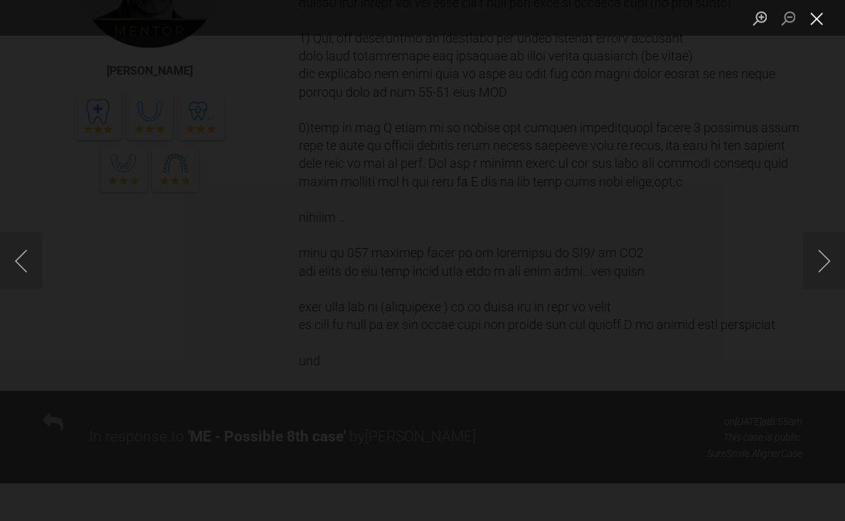
click at [815, 27] on button "Close lightbox" at bounding box center [816, 18] width 28 height 25
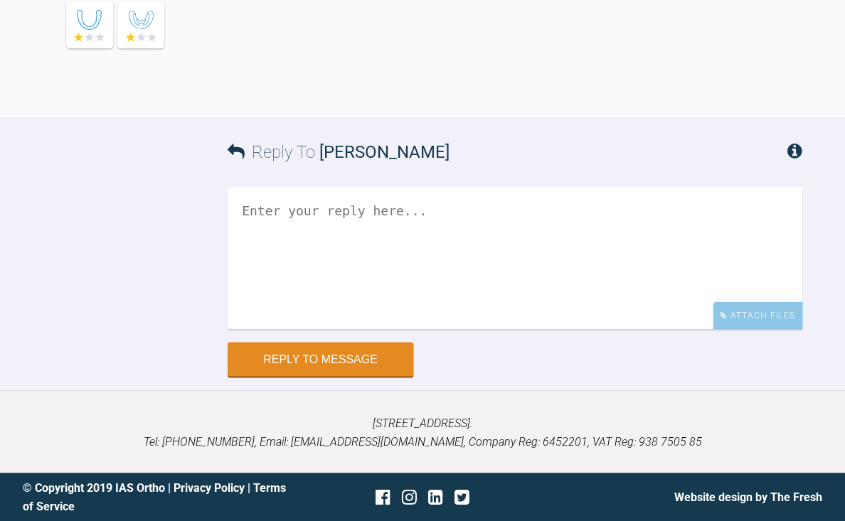
scroll to position [9544, 0]
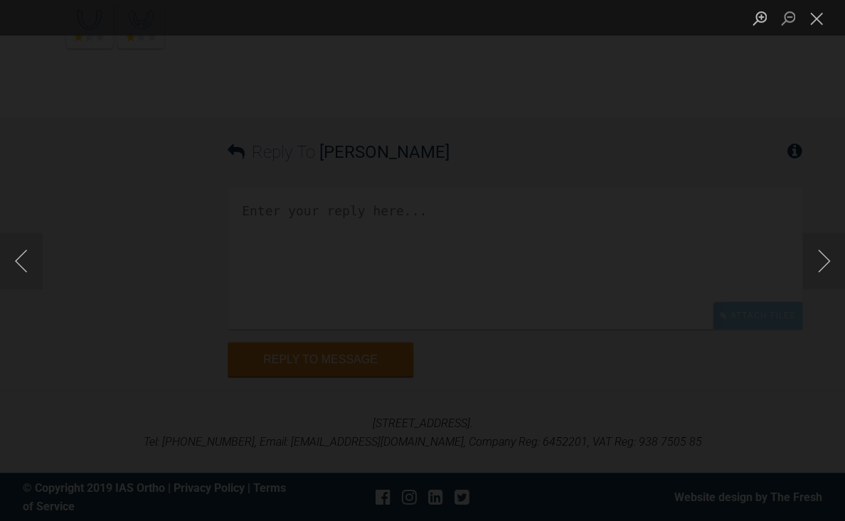
scroll to position [9565, 0]
click at [812, 24] on button "Close lightbox" at bounding box center [816, 18] width 28 height 25
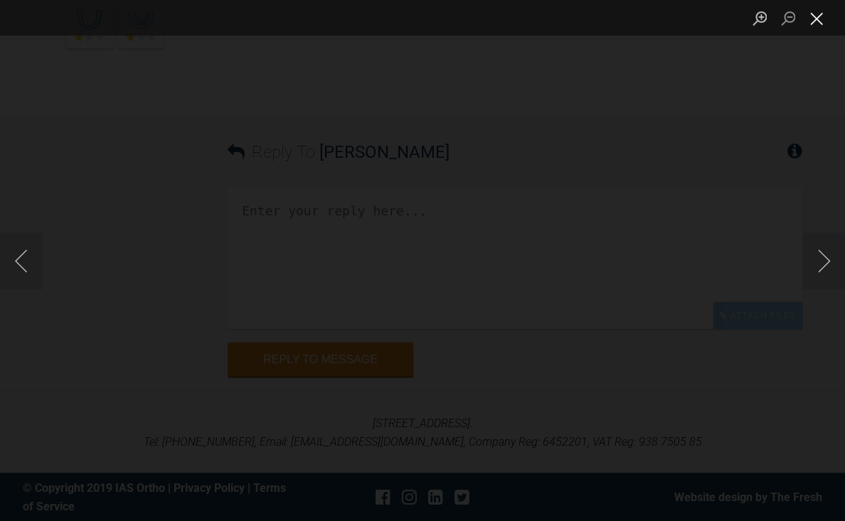
click at [816, 28] on button "Close lightbox" at bounding box center [816, 18] width 28 height 25
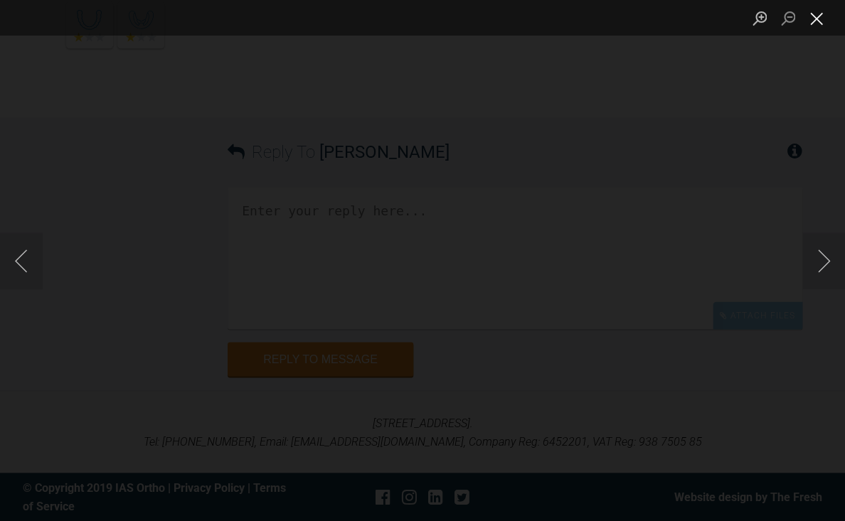
click at [817, 28] on button "Close lightbox" at bounding box center [816, 18] width 28 height 25
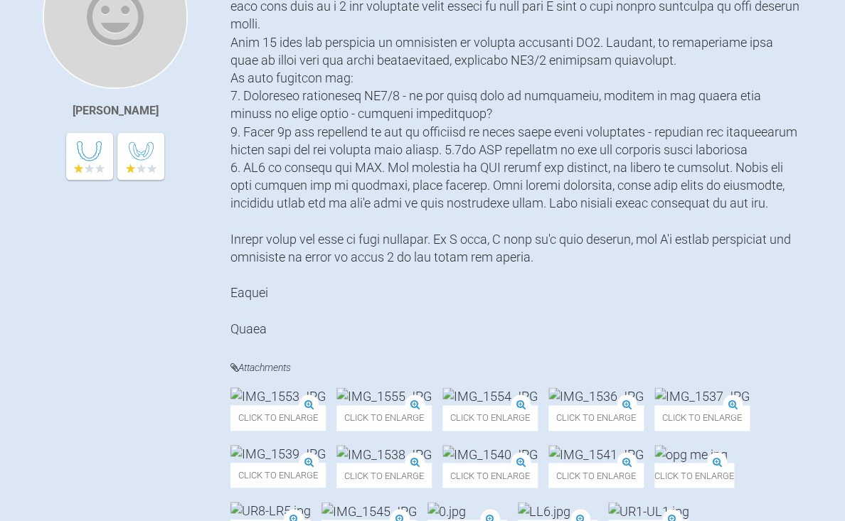
scroll to position [0, 0]
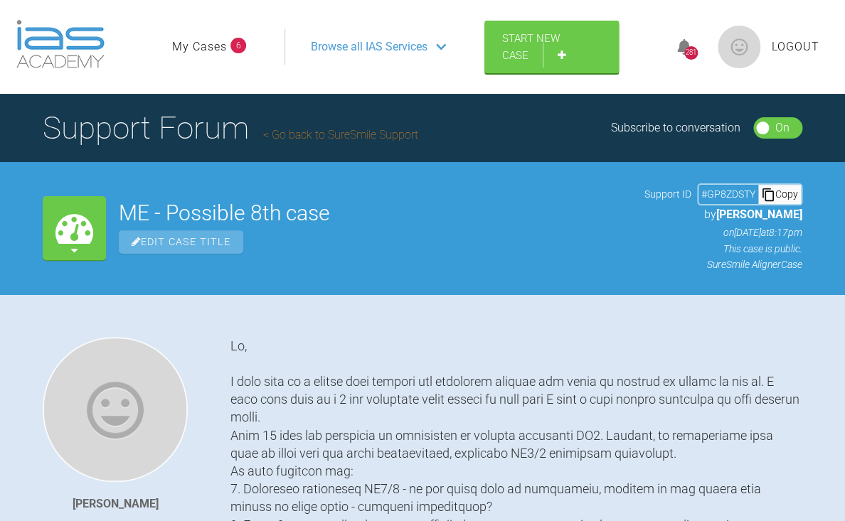
click at [356, 48] on span "Browse all IAS Services" at bounding box center [369, 47] width 117 height 18
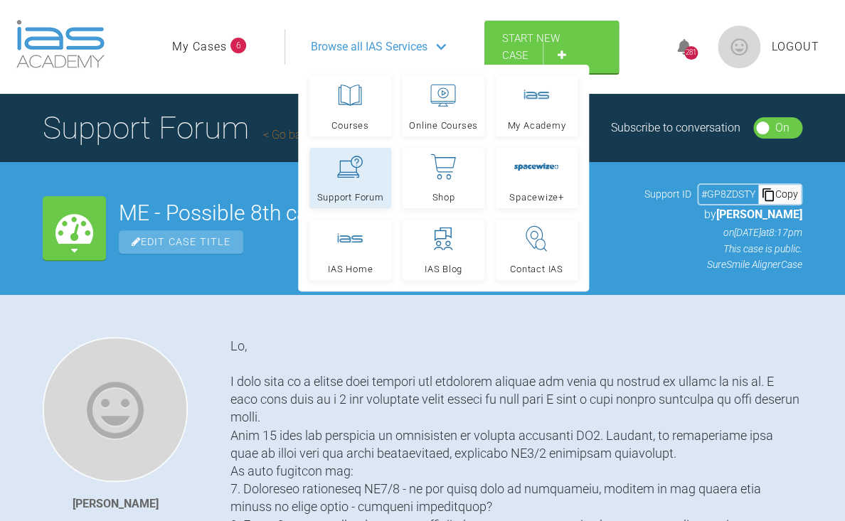
click at [346, 178] on icon at bounding box center [351, 167] width 26 height 22
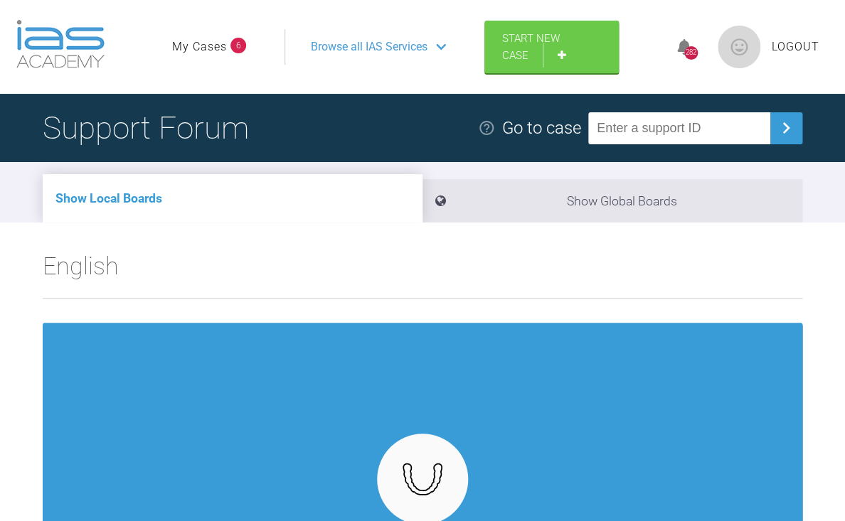
click at [218, 53] on link "My Cases" at bounding box center [199, 47] width 55 height 18
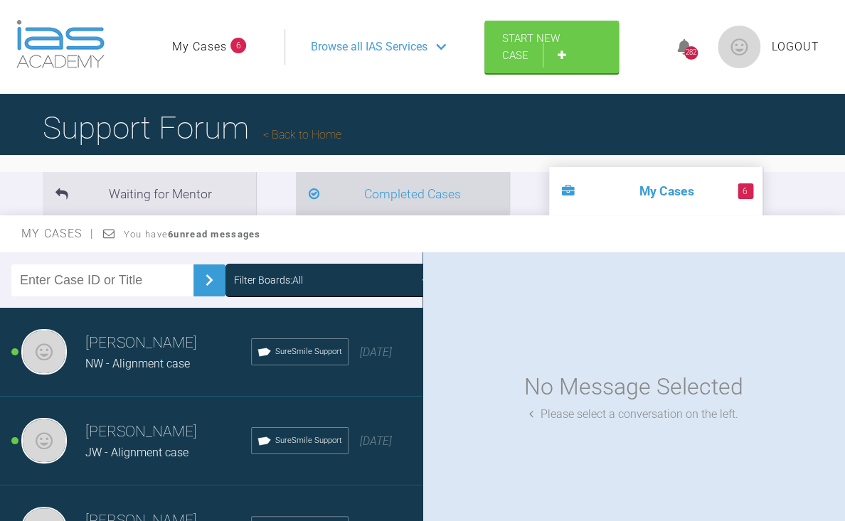
click at [339, 191] on li "Completed Cases" at bounding box center [402, 193] width 213 height 43
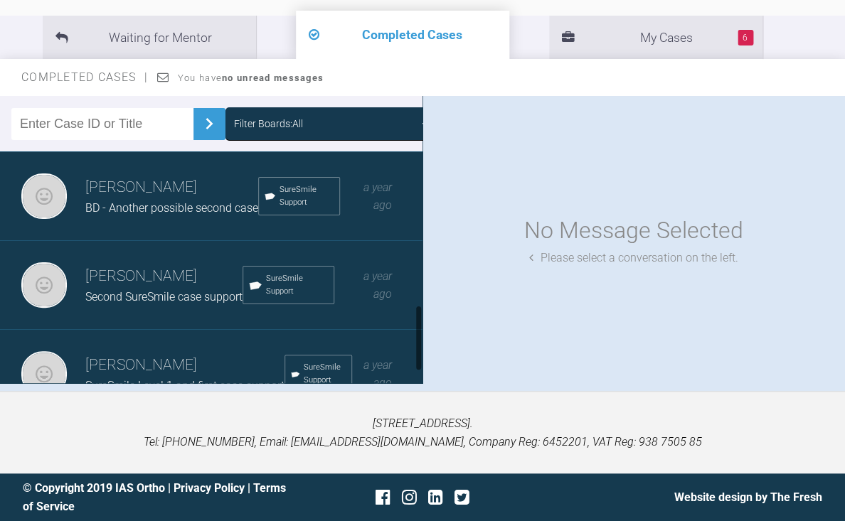
scroll to position [544, 0]
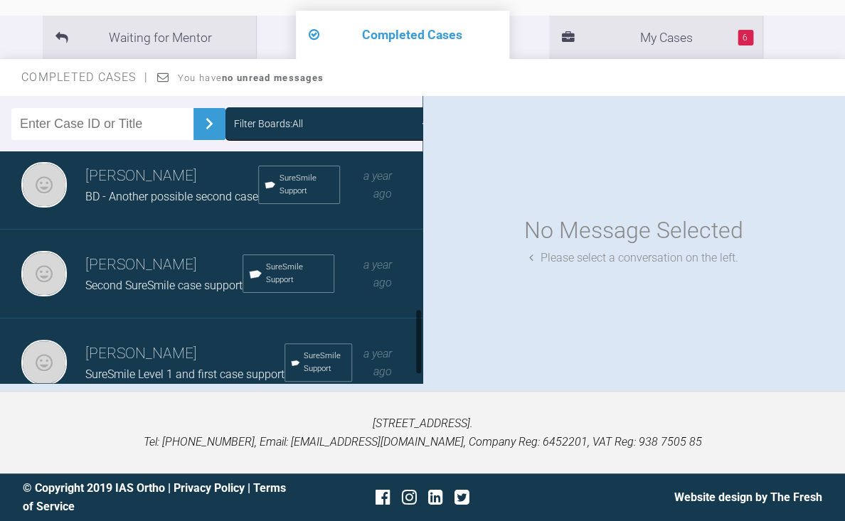
click at [204, 197] on span "BD - Another possible second case" at bounding box center [171, 197] width 173 height 14
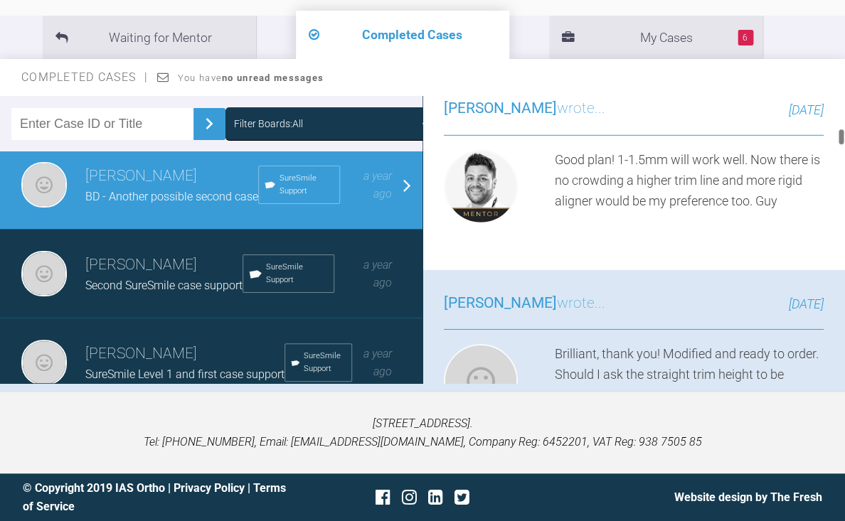
scroll to position [4684, 0]
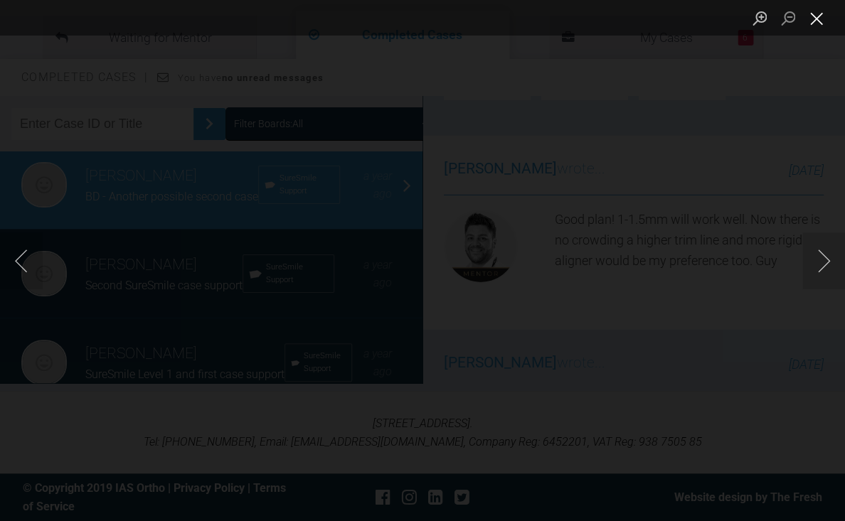
click at [817, 26] on button "Close lightbox" at bounding box center [816, 18] width 28 height 25
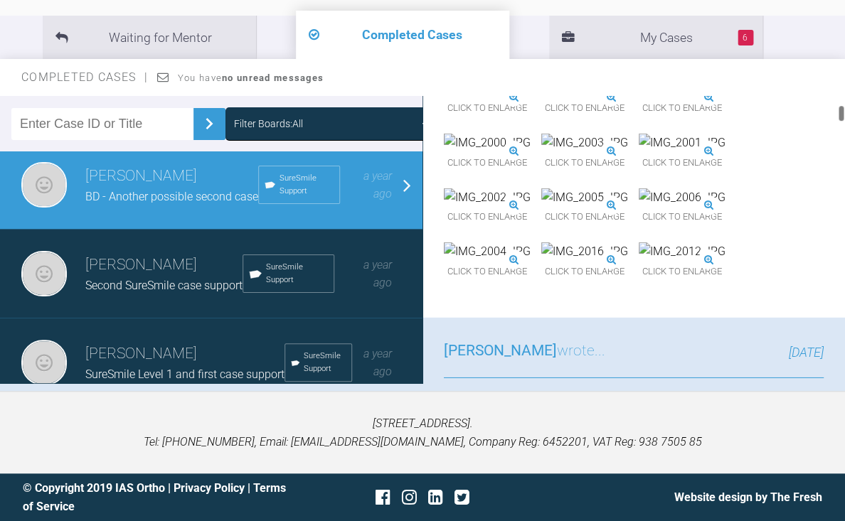
scroll to position [1256, 0]
click at [531, 154] on img at bounding box center [487, 145] width 87 height 18
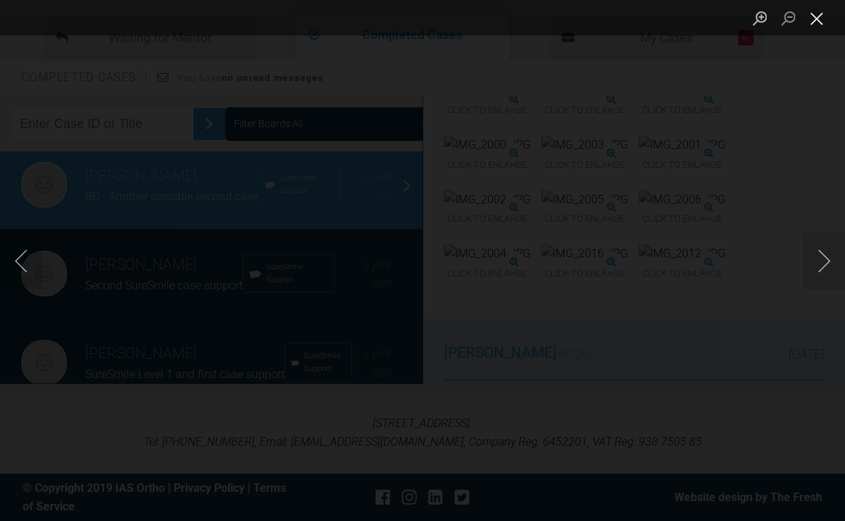
click at [819, 21] on button "Close lightbox" at bounding box center [816, 18] width 28 height 25
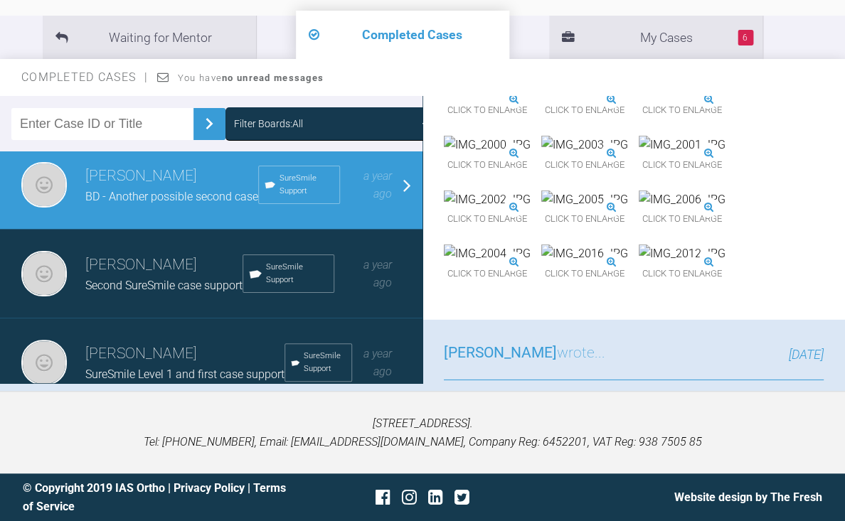
click at [639, 100] on img at bounding box center [682, 91] width 87 height 18
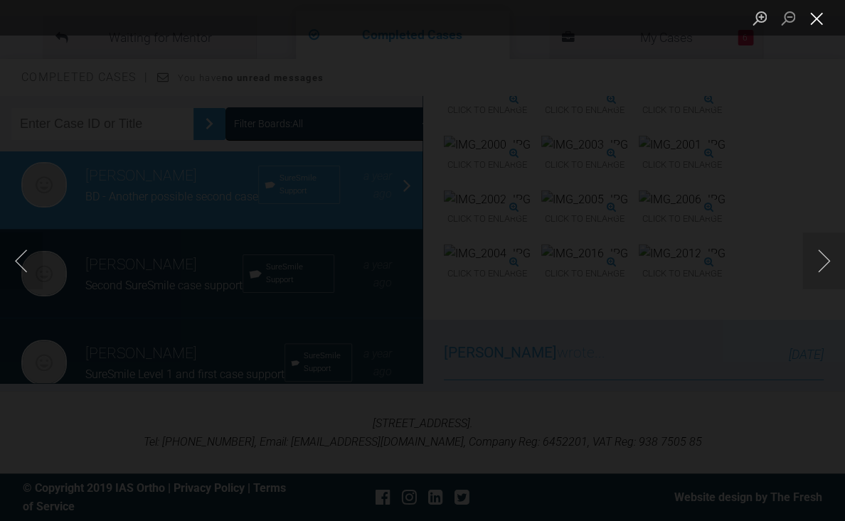
click at [822, 23] on button "Close lightbox" at bounding box center [816, 18] width 28 height 25
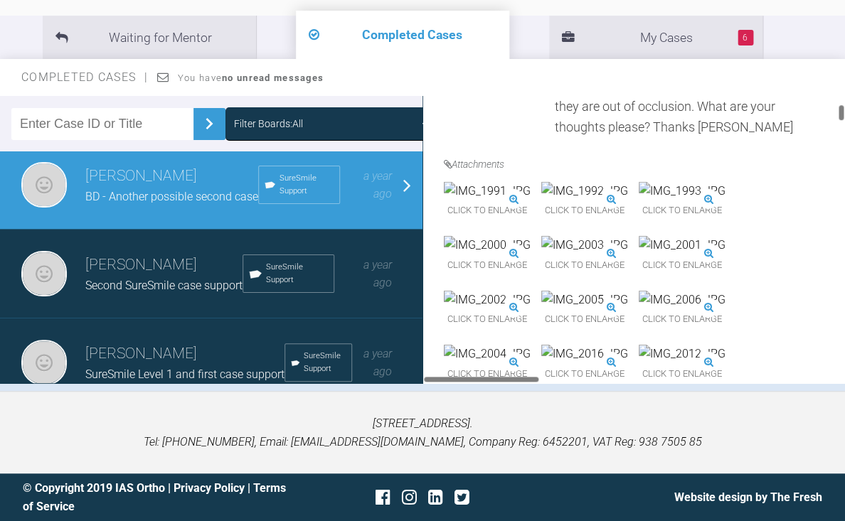
scroll to position [1154, 0]
click at [628, 202] on img at bounding box center [584, 193] width 87 height 18
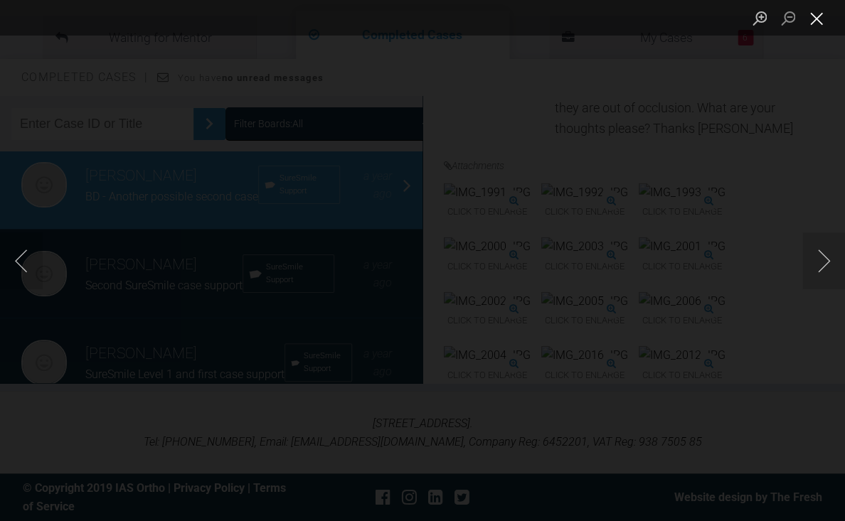
click at [818, 18] on button "Close lightbox" at bounding box center [816, 18] width 28 height 25
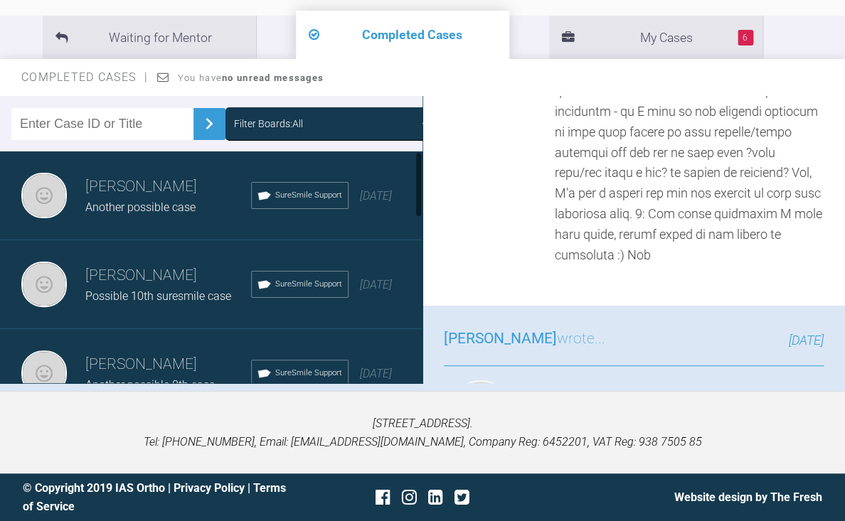
scroll to position [0, 0]
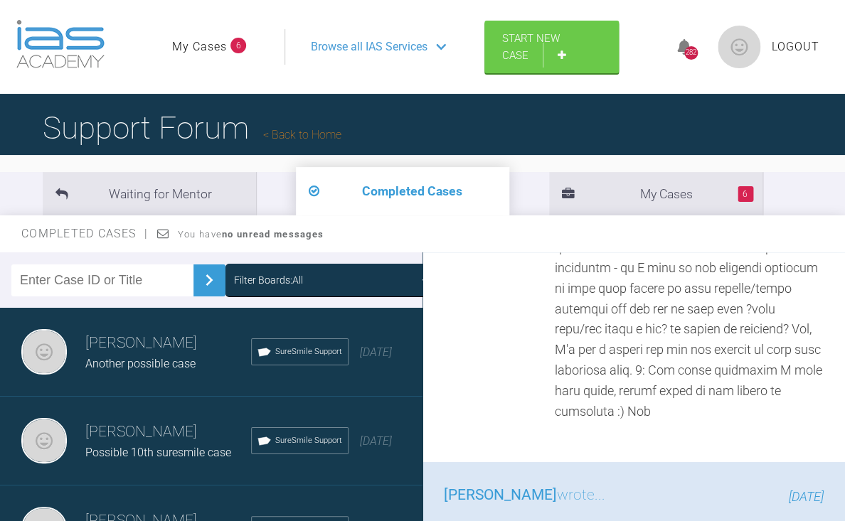
click at [327, 131] on link "Back to Home" at bounding box center [302, 135] width 78 height 14
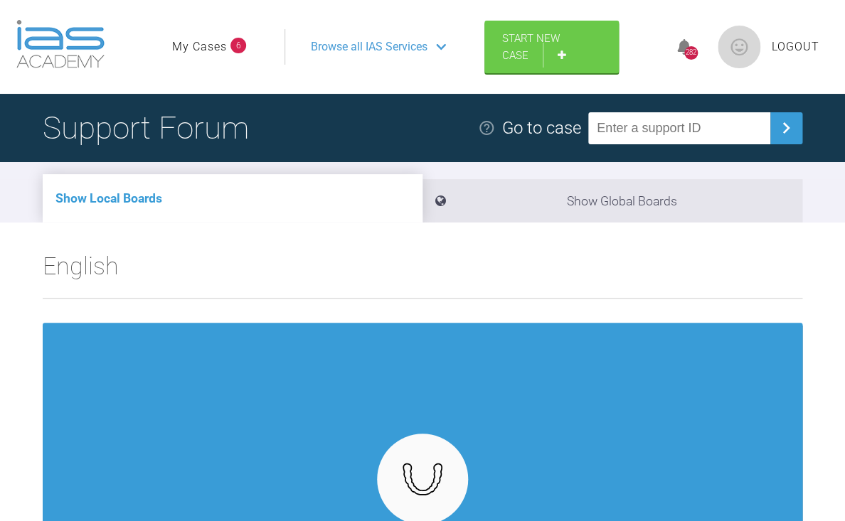
click at [378, 47] on span "Browse all IAS Services" at bounding box center [369, 47] width 117 height 18
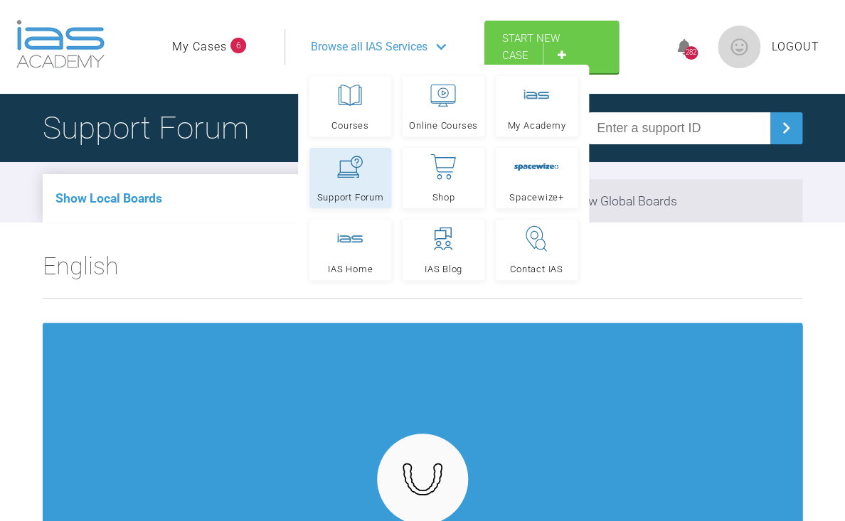
click at [343, 187] on link "Support Forum" at bounding box center [350, 178] width 82 height 60
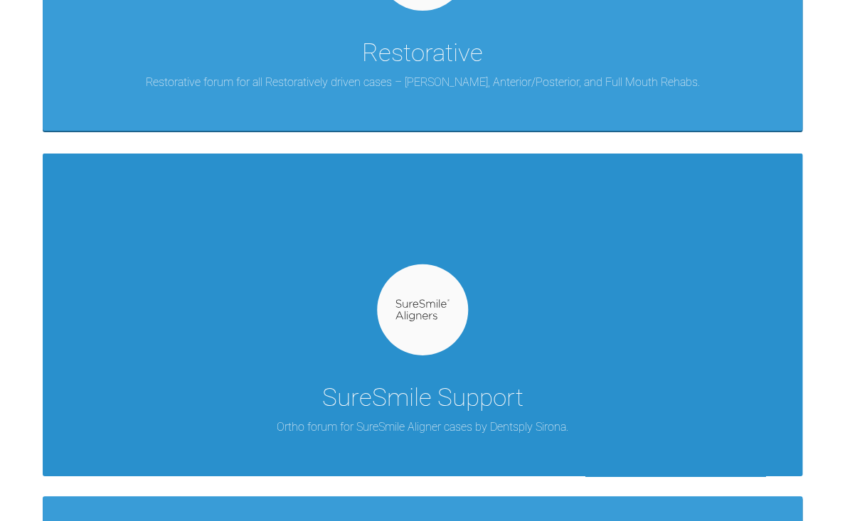
click at [402, 300] on img at bounding box center [422, 310] width 55 height 22
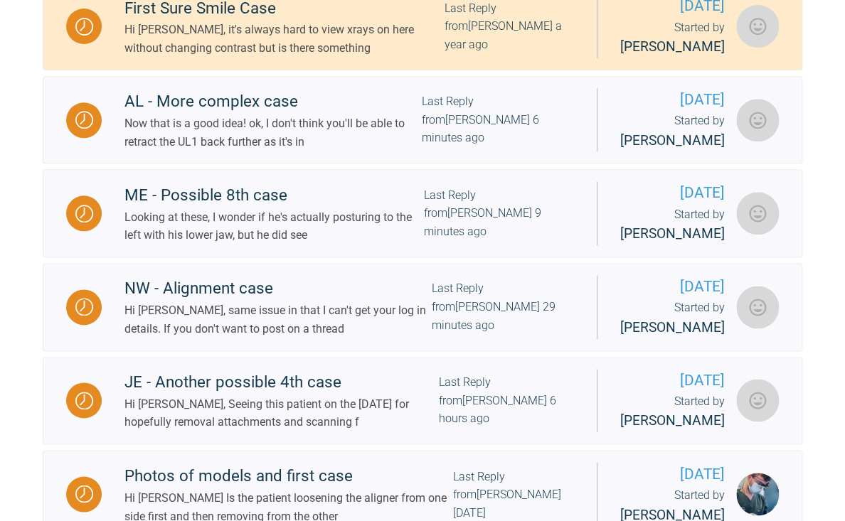
scroll to position [388, 0]
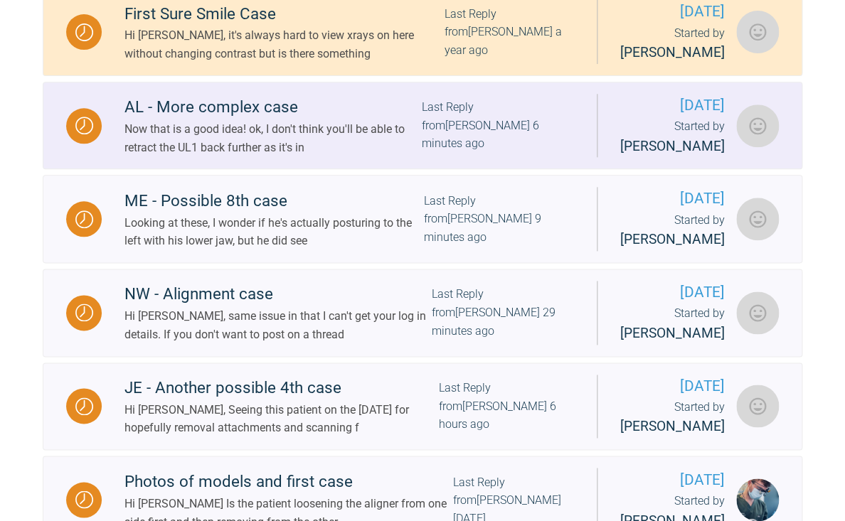
click at [351, 170] on link "AL - More complex case Now that is a good idea! ok, I don't think you'll be abl…" at bounding box center [423, 126] width 760 height 88
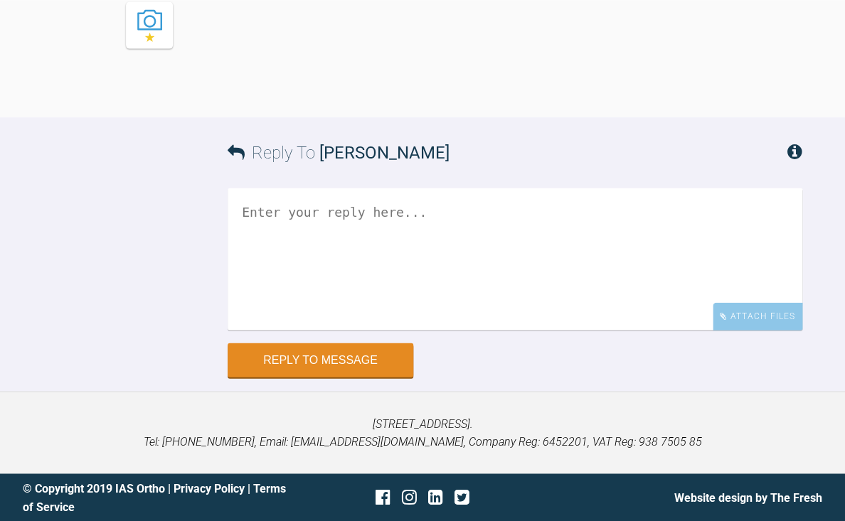
scroll to position [4651, 0]
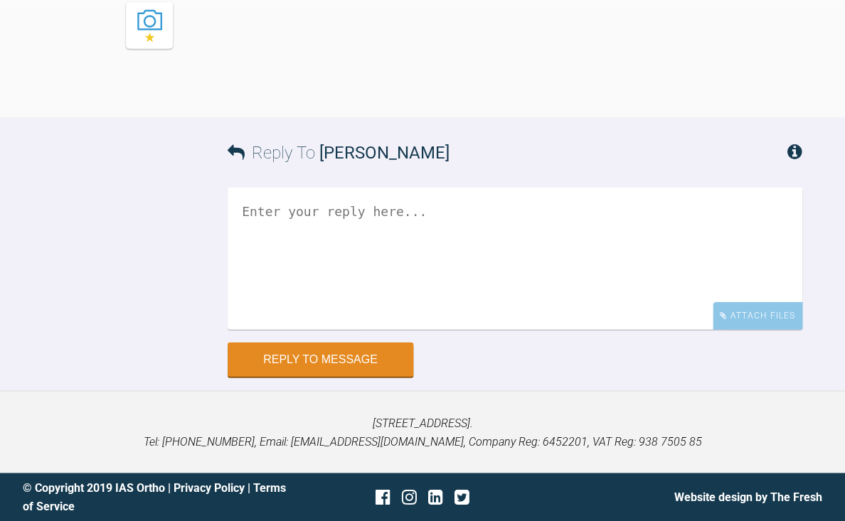
drag, startPoint x: 400, startPoint y: 202, endPoint x: 442, endPoint y: 289, distance: 96.1
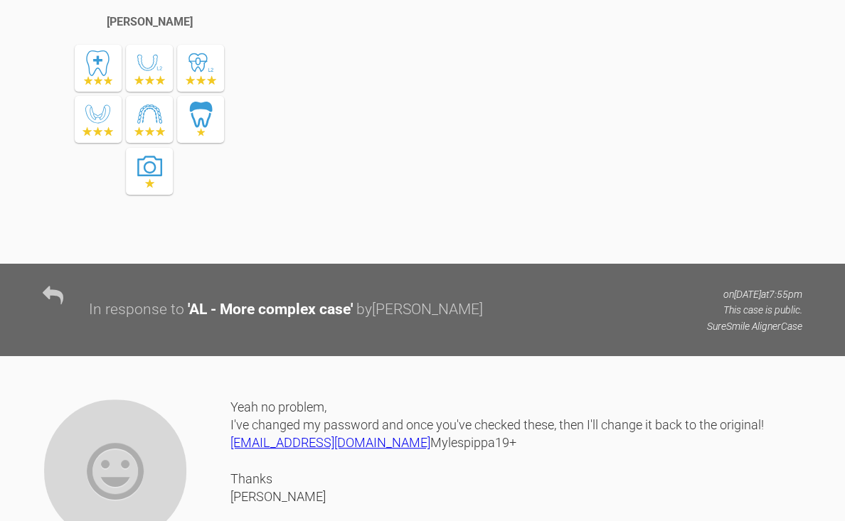
scroll to position [3263, 0]
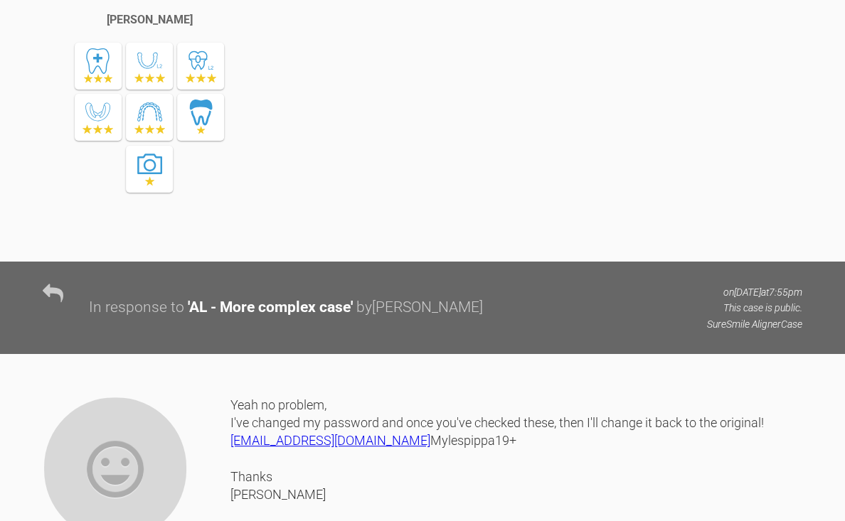
drag, startPoint x: 366, startPoint y: 215, endPoint x: 376, endPoint y: 230, distance: 18.0
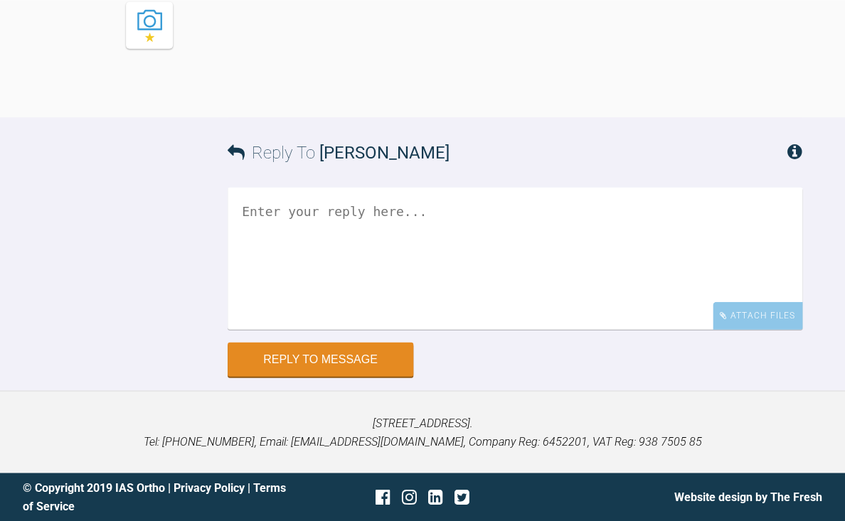
scroll to position [4671, 0]
drag, startPoint x: 423, startPoint y: 235, endPoint x: 441, endPoint y: 262, distance: 33.0
drag, startPoint x: 540, startPoint y: 272, endPoint x: 540, endPoint y: 280, distance: 8.5
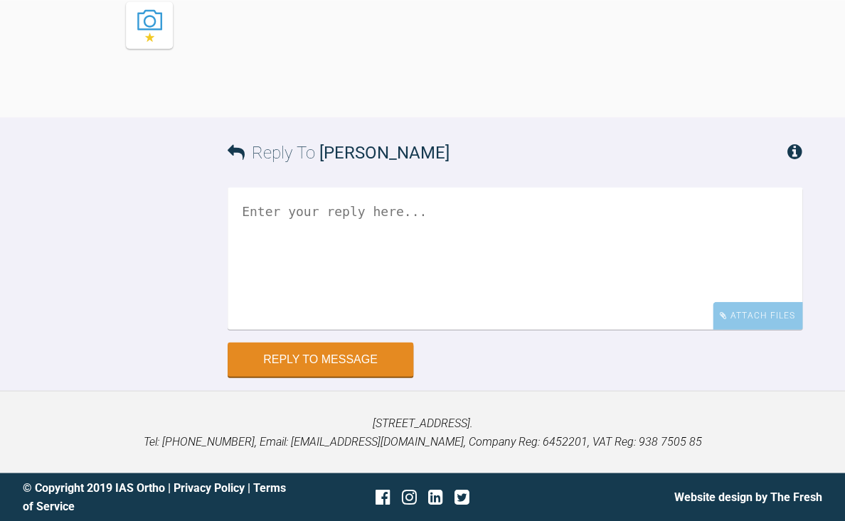
scroll to position [4556, 0]
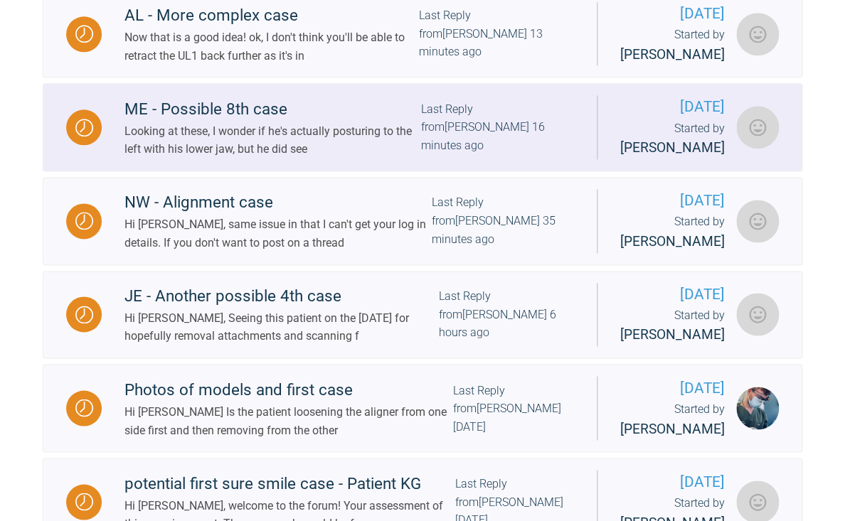
scroll to position [475, 0]
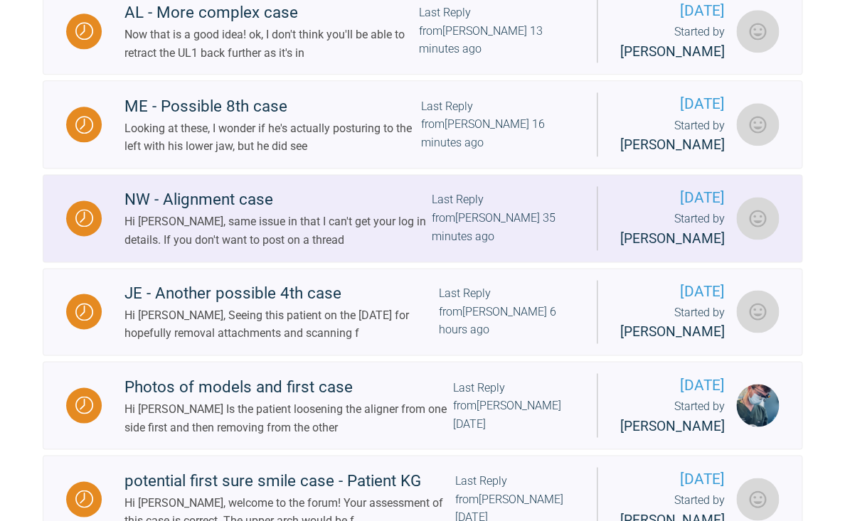
click at [291, 213] on div "NW - Alignment case" at bounding box center [277, 200] width 307 height 26
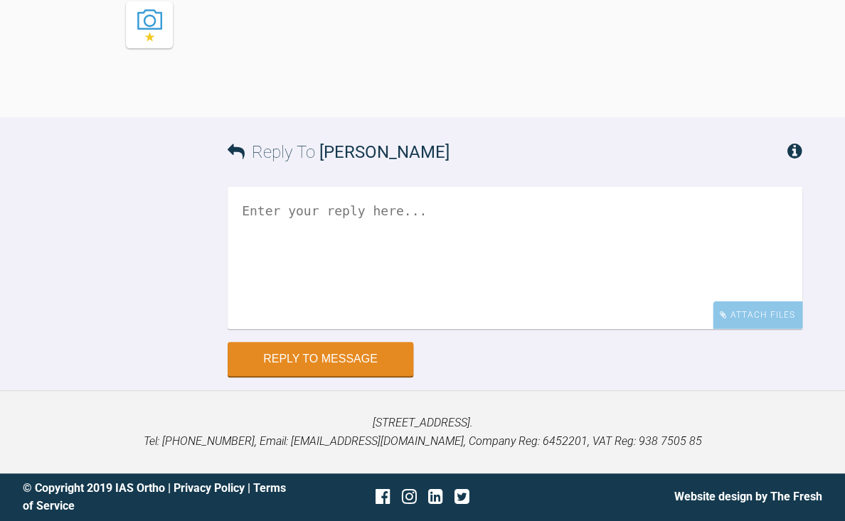
scroll to position [3329, 0]
click at [455, 324] on textarea at bounding box center [515, 258] width 575 height 142
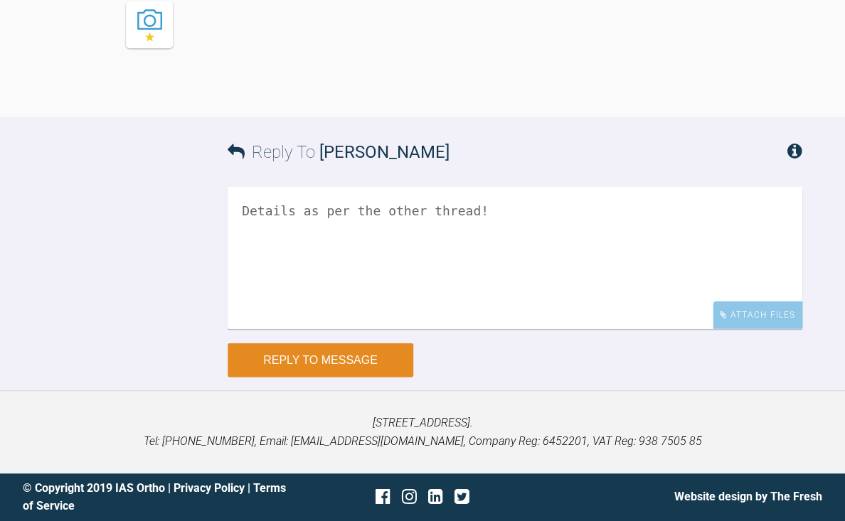
type textarea "Details as per the other thread!"
click at [321, 378] on button "Reply to Message" at bounding box center [321, 361] width 186 height 34
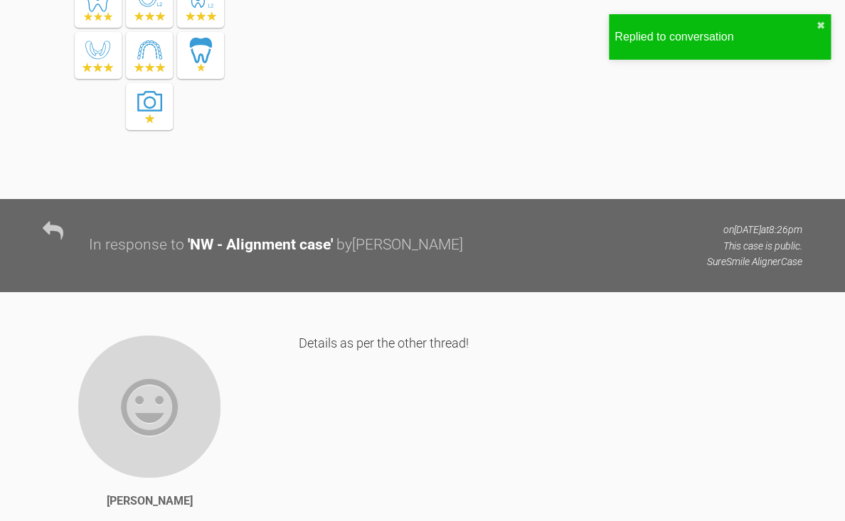
scroll to position [1597, 0]
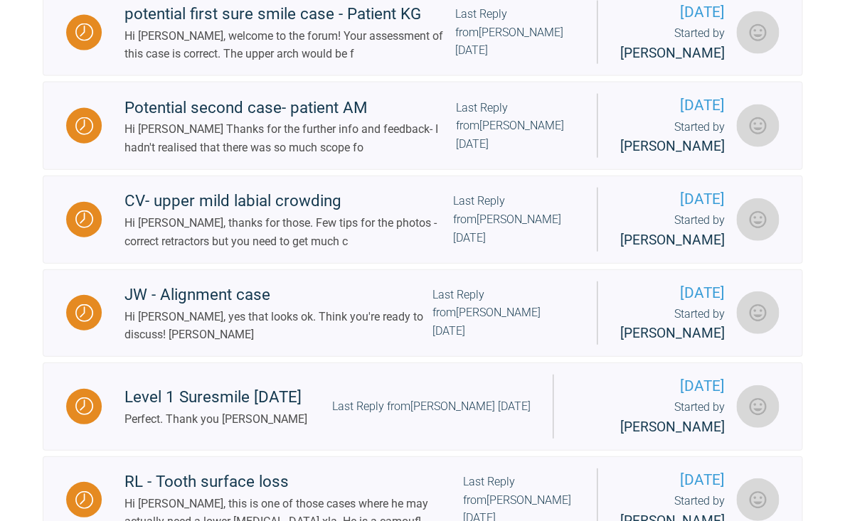
scroll to position [944, 0]
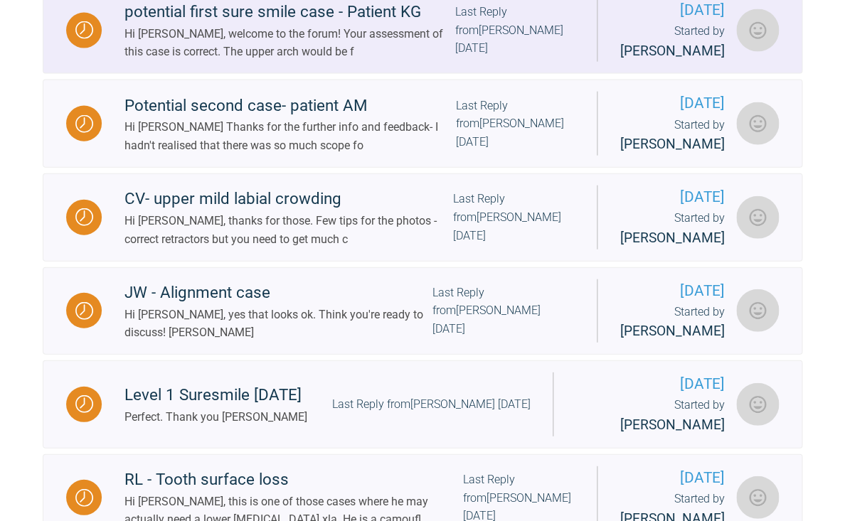
click at [302, 61] on div "Hi [PERSON_NAME], welcome to the forum! Your assessment of this case is correct…" at bounding box center [289, 43] width 331 height 36
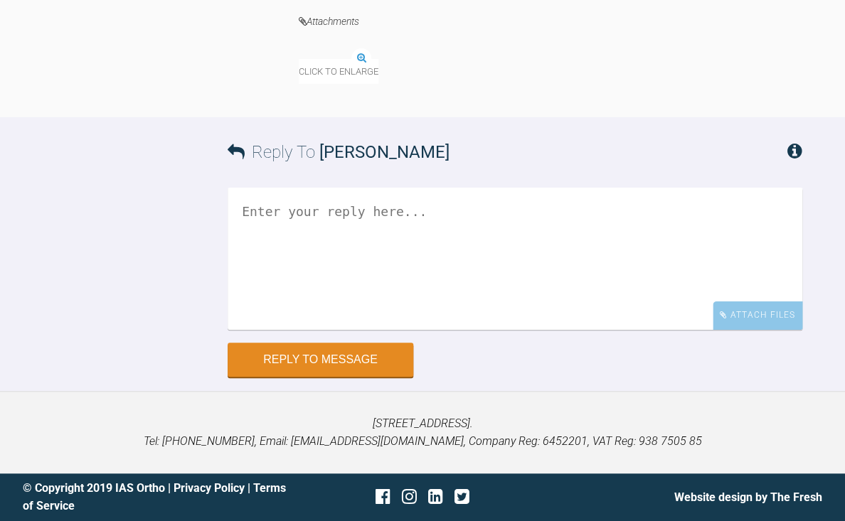
scroll to position [1730, 0]
drag, startPoint x: 551, startPoint y: 227, endPoint x: 568, endPoint y: 258, distance: 35.7
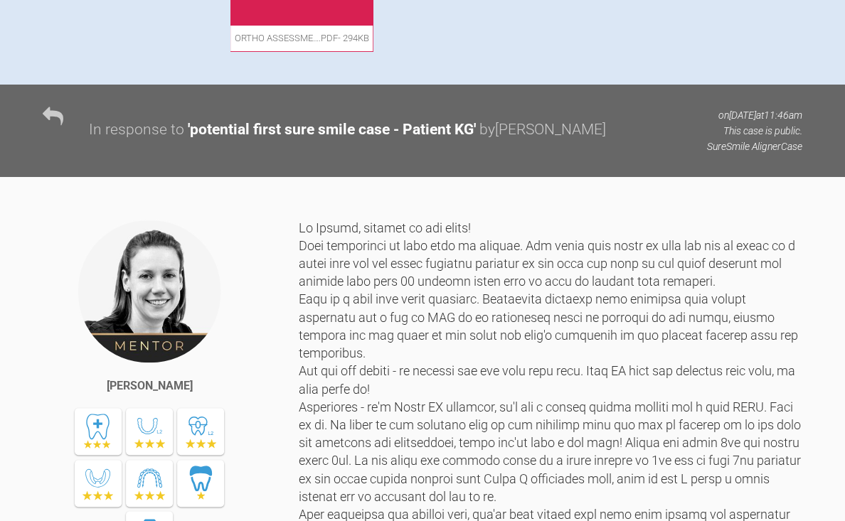
click at [580, 277] on div at bounding box center [551, 398] width 504 height 359
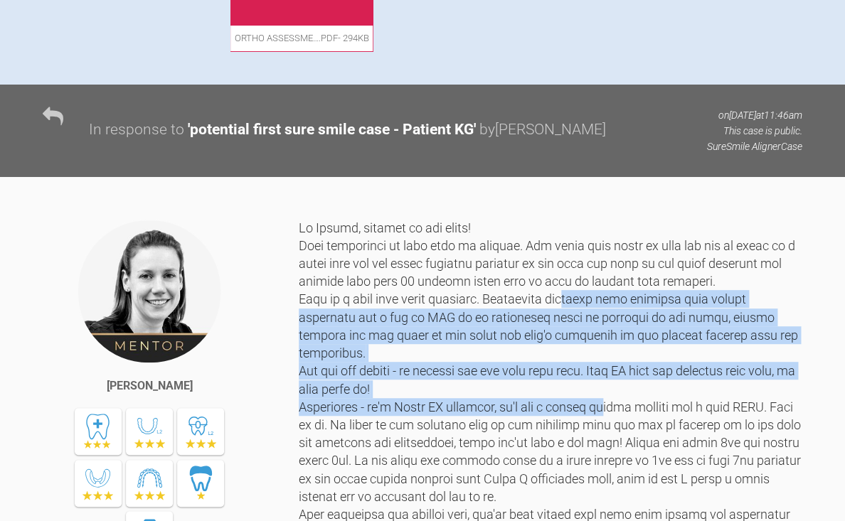
drag, startPoint x: 568, startPoint y: 277, endPoint x: 603, endPoint y: 362, distance: 92.5
click at [603, 362] on div at bounding box center [551, 398] width 504 height 359
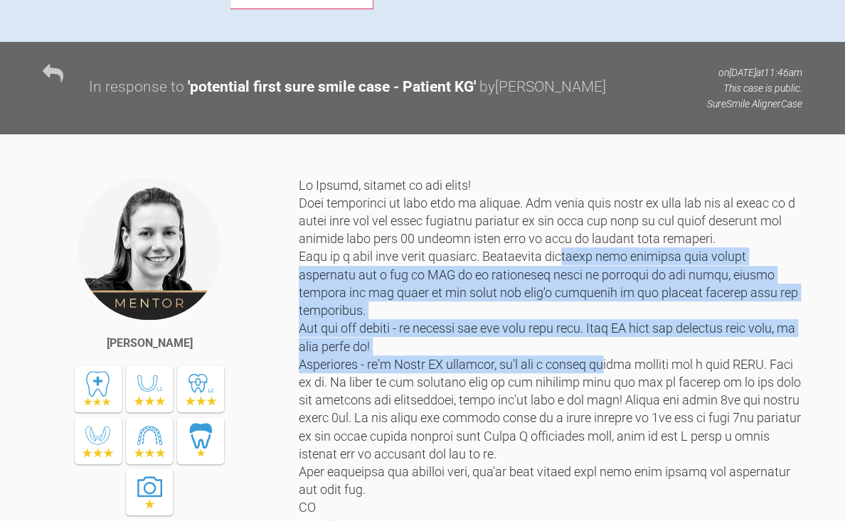
scroll to position [1775, 0]
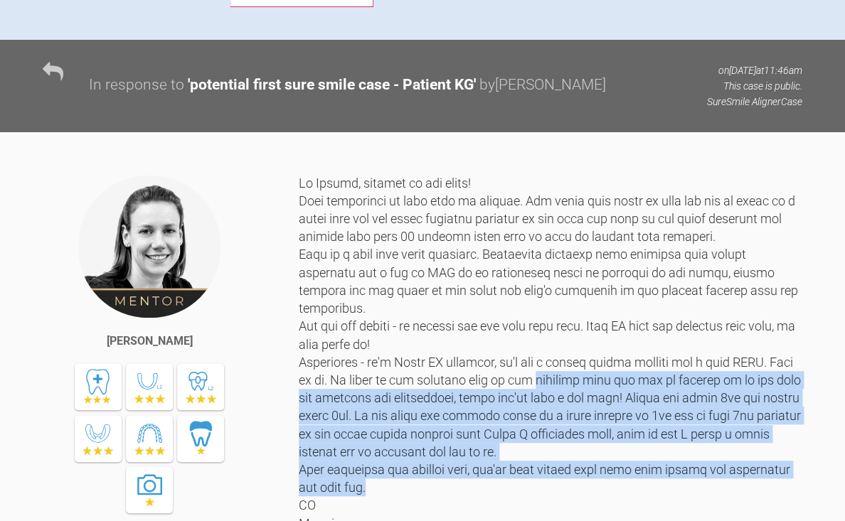
drag, startPoint x: 532, startPoint y: 337, endPoint x: 632, endPoint y: 446, distance: 147.5
click at [632, 446] on div at bounding box center [551, 353] width 504 height 359
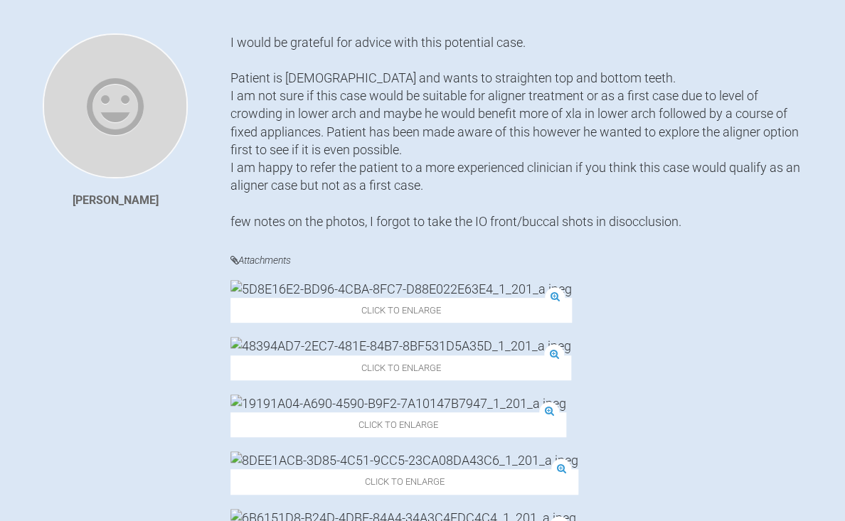
scroll to position [0, 0]
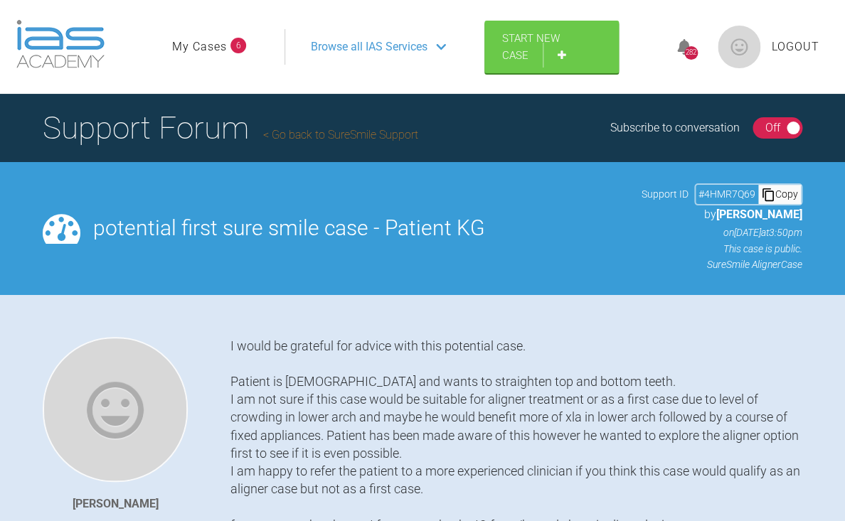
click at [335, 140] on link "Go back to SureSmile Support" at bounding box center [340, 135] width 155 height 14
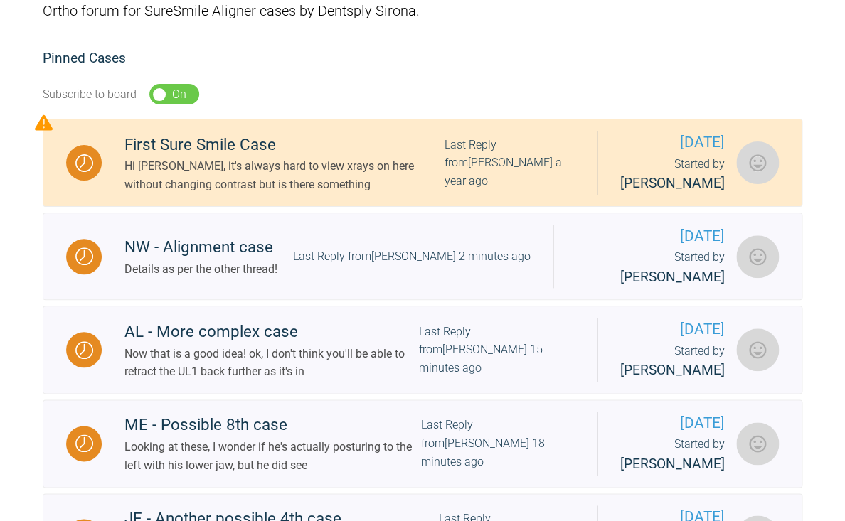
scroll to position [251, 0]
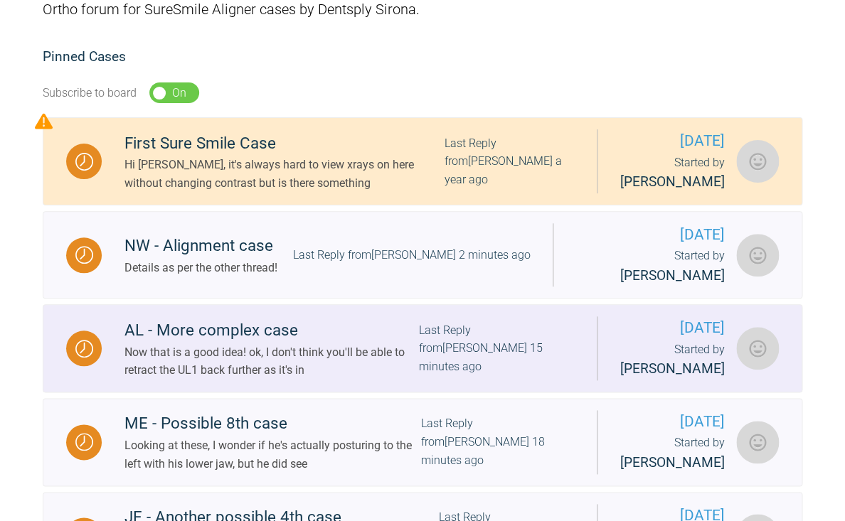
click at [397, 393] on link "AL - More complex case Now that is a good idea! ok, I don't think you'll be abl…" at bounding box center [423, 348] width 760 height 88
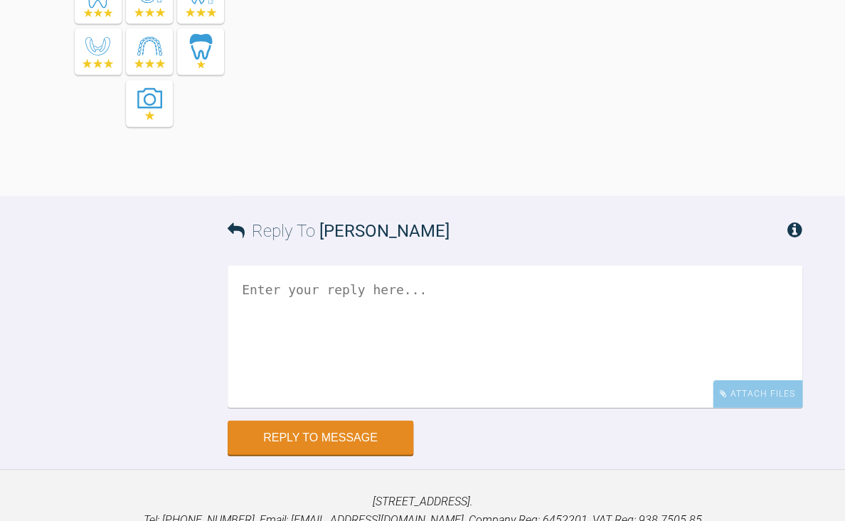
scroll to position [4309, 0]
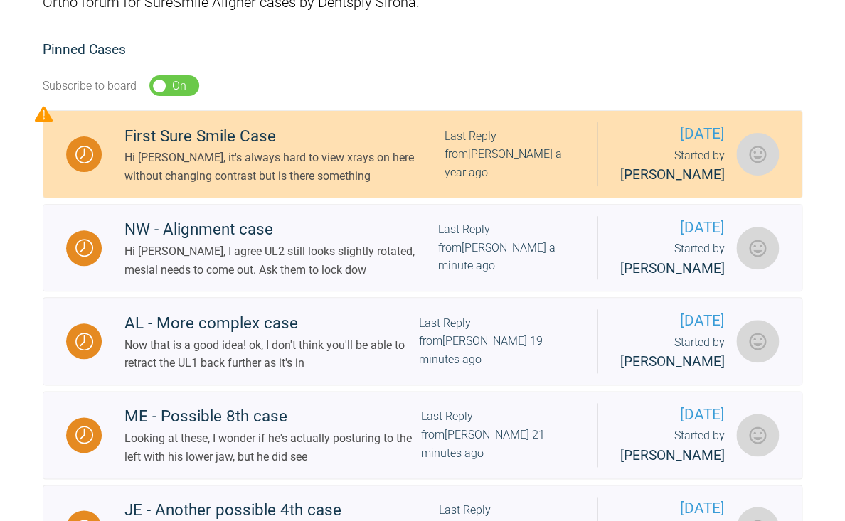
scroll to position [259, 0]
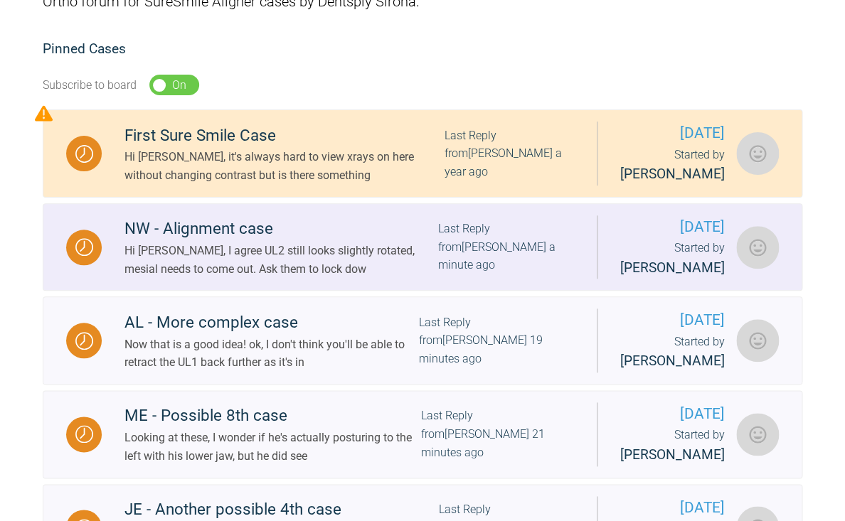
click at [243, 278] on div "Hi [PERSON_NAME], I agree UL2 still looks slightly rotated, mesial needs to com…" at bounding box center [281, 260] width 314 height 36
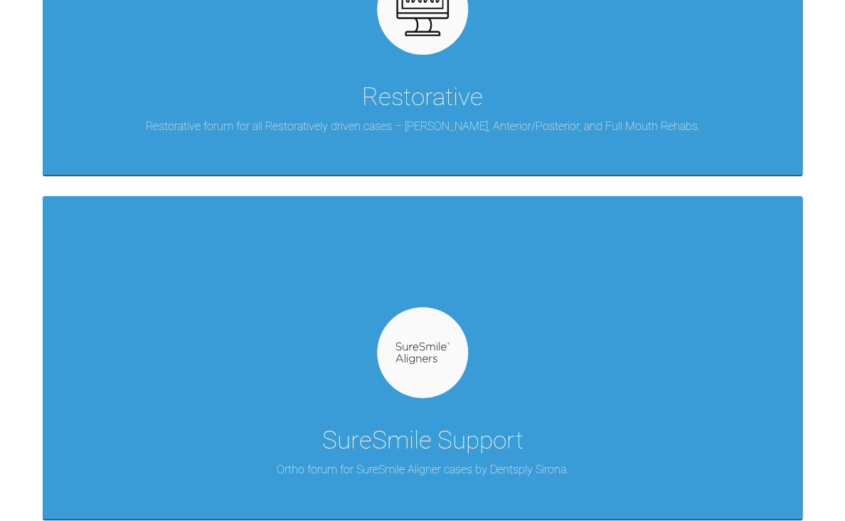
click at [433, 313] on div at bounding box center [422, 352] width 91 height 91
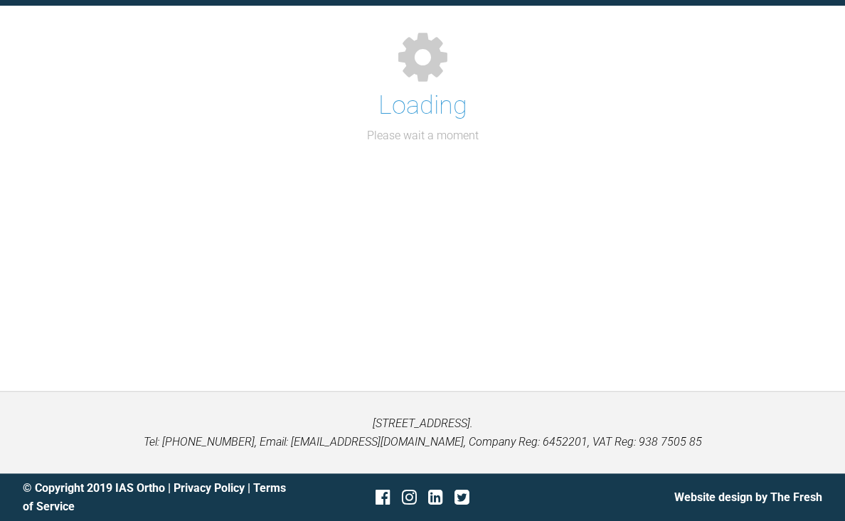
scroll to position [156, 0]
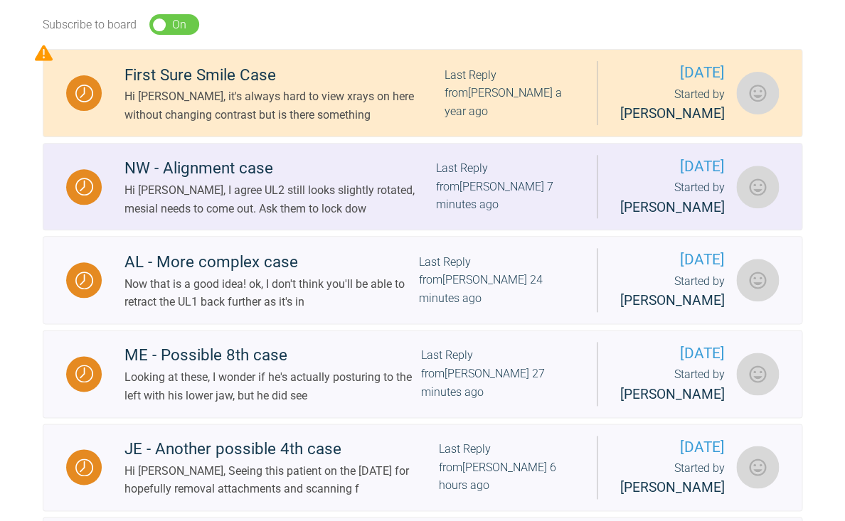
click at [253, 181] on div "NW - Alignment case" at bounding box center [280, 169] width 312 height 26
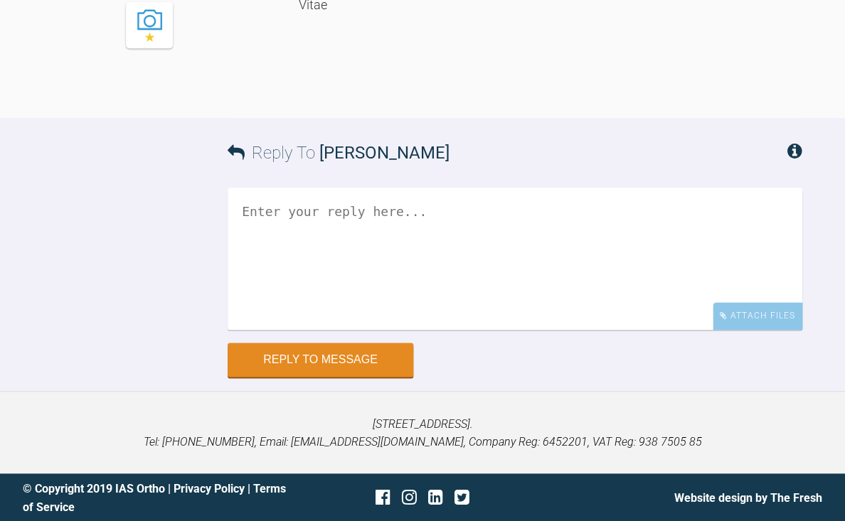
scroll to position [4076, 0]
drag, startPoint x: 452, startPoint y: 113, endPoint x: 452, endPoint y: 136, distance: 22.8
drag, startPoint x: 563, startPoint y: 135, endPoint x: 588, endPoint y: 207, distance: 76.0
